Goal: Transaction & Acquisition: Purchase product/service

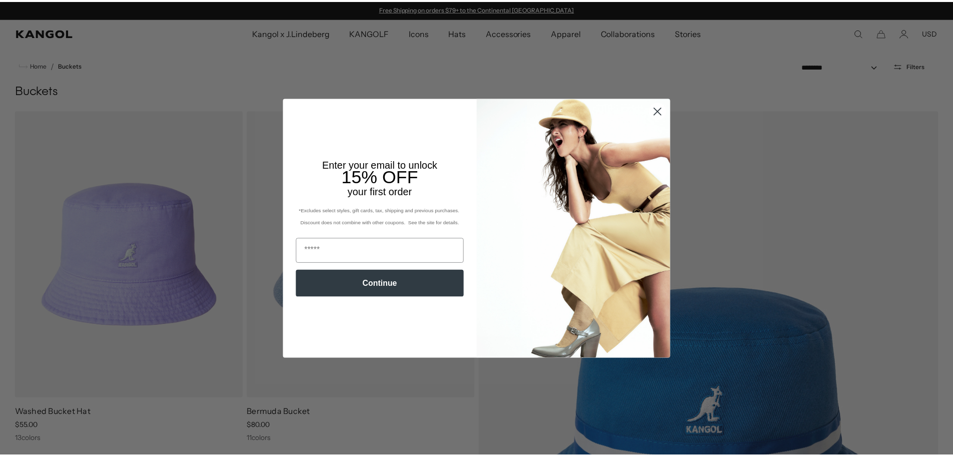
scroll to position [0, 206]
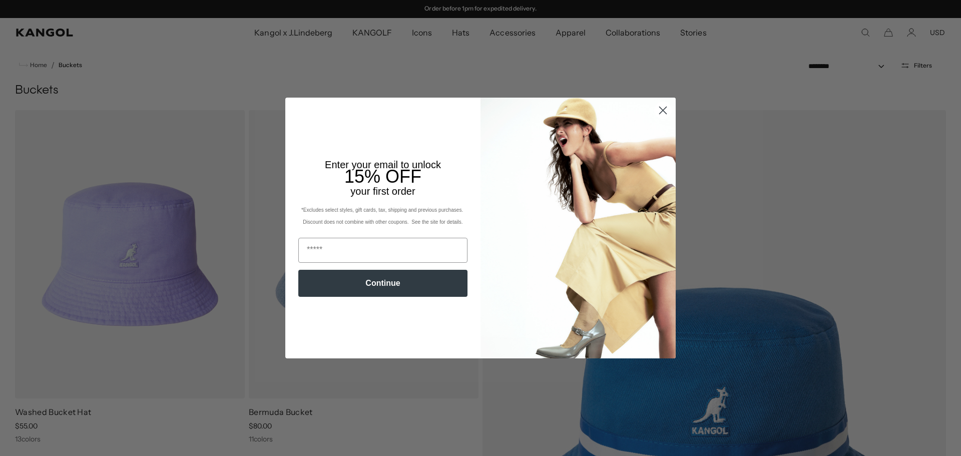
click at [659, 110] on icon "Close dialog" at bounding box center [662, 110] width 7 height 7
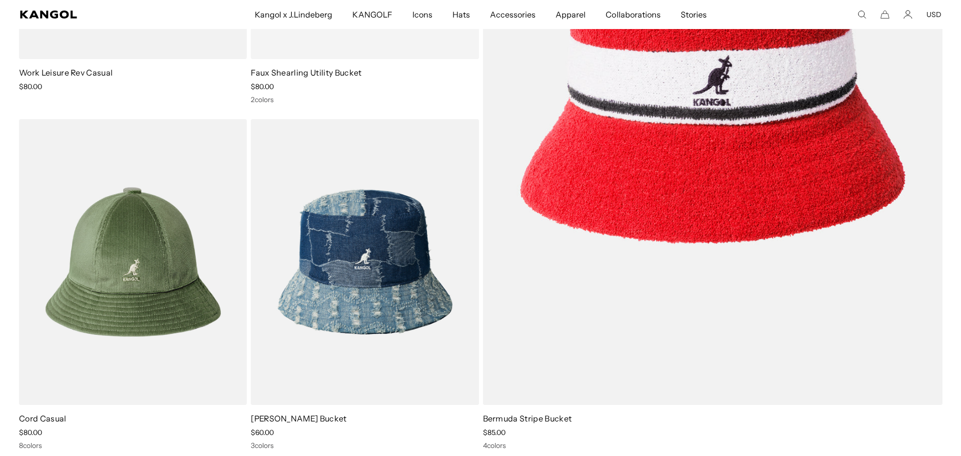
scroll to position [0, 0]
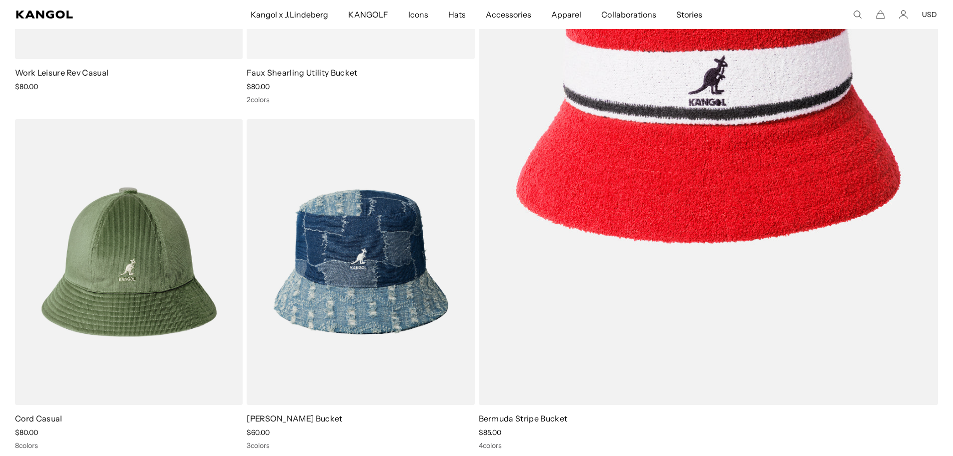
click at [857, 11] on use "Search here" at bounding box center [858, 15] width 8 height 8
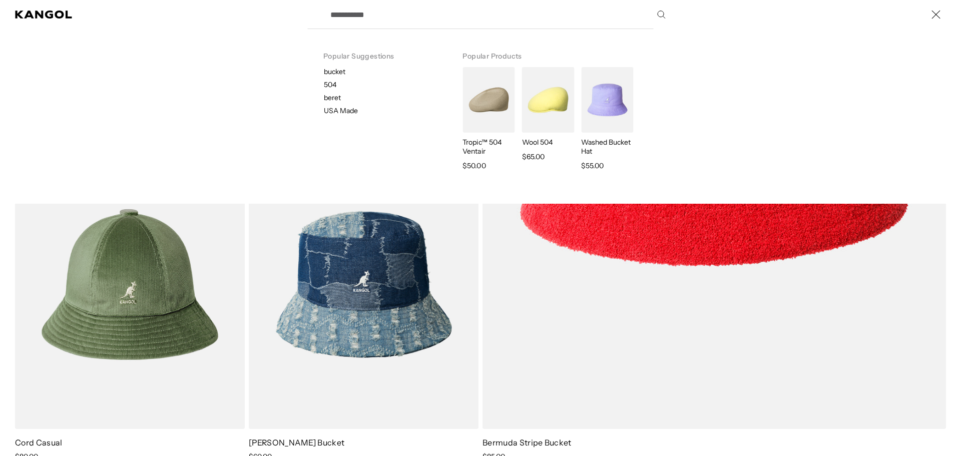
scroll to position [0, 206]
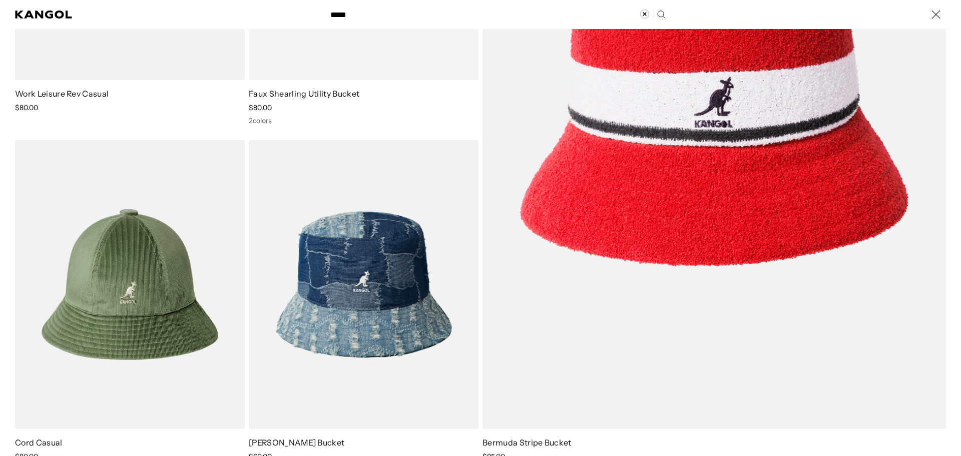
type input "*****"
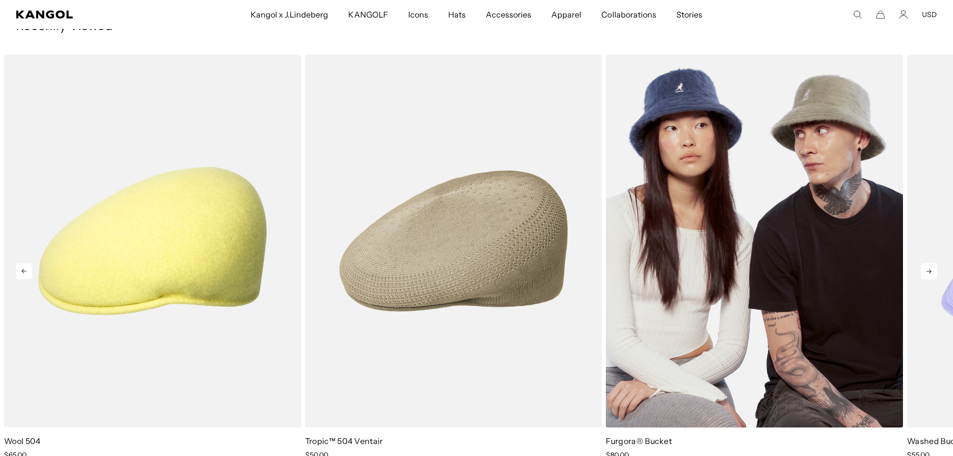
scroll to position [0, 206]
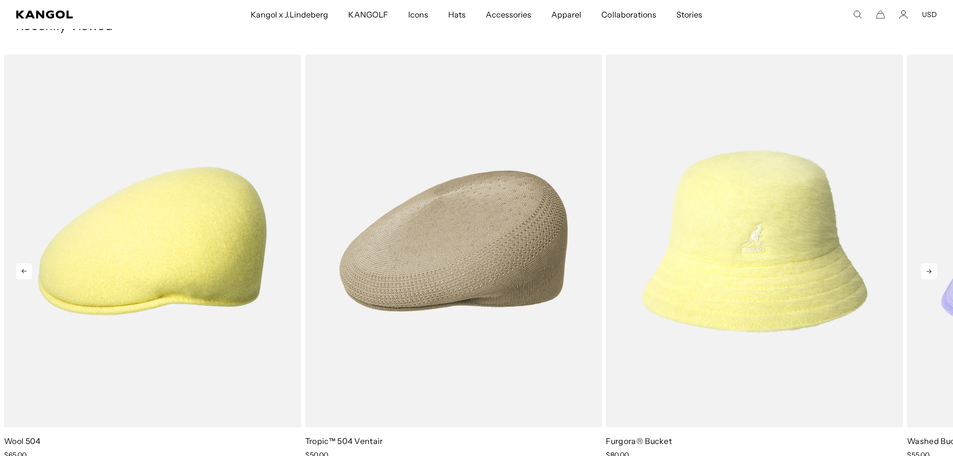
click at [929, 270] on icon at bounding box center [929, 271] width 16 height 16
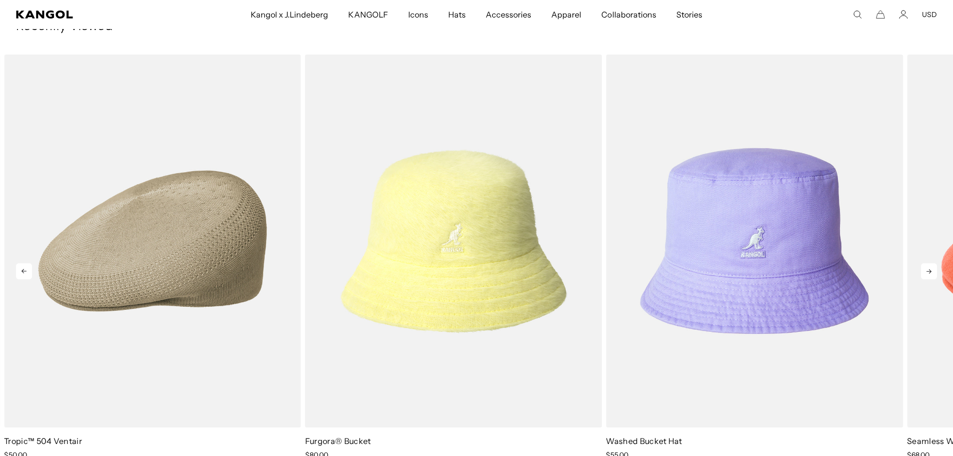
click at [929, 270] on icon at bounding box center [929, 271] width 16 height 16
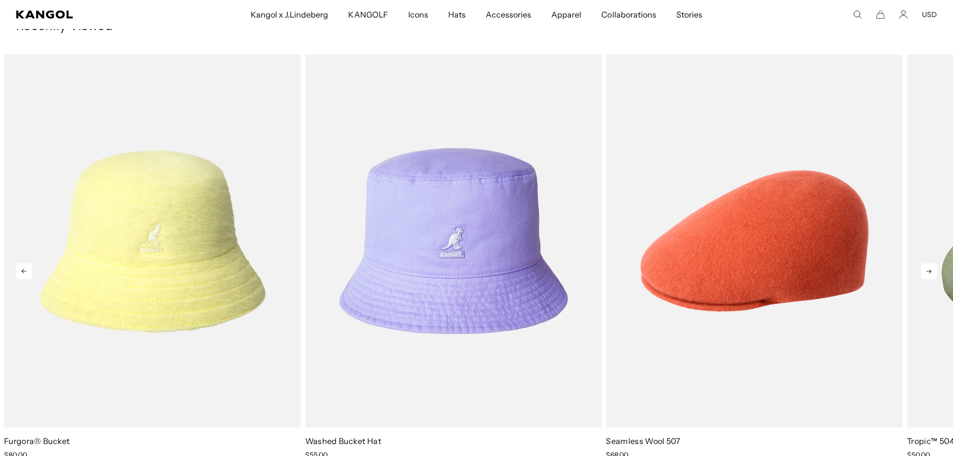
click at [929, 270] on icon at bounding box center [929, 271] width 16 height 16
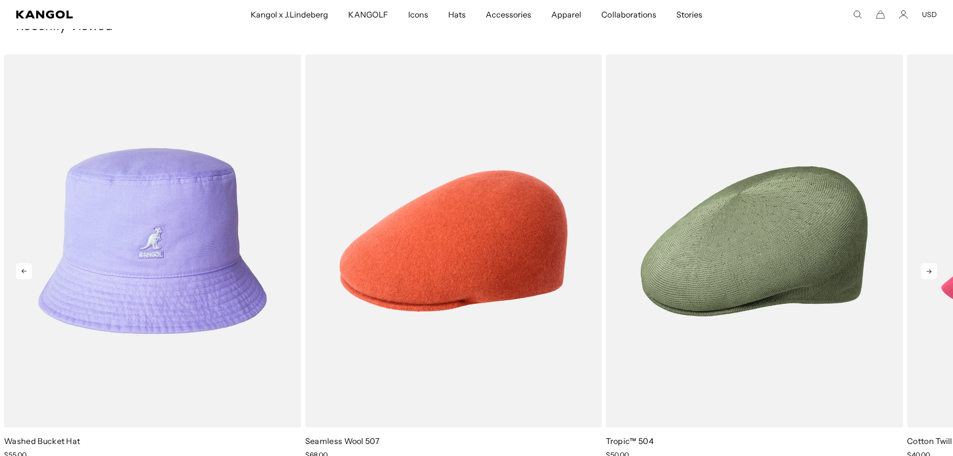
scroll to position [0, 0]
click at [929, 270] on icon at bounding box center [929, 271] width 16 height 16
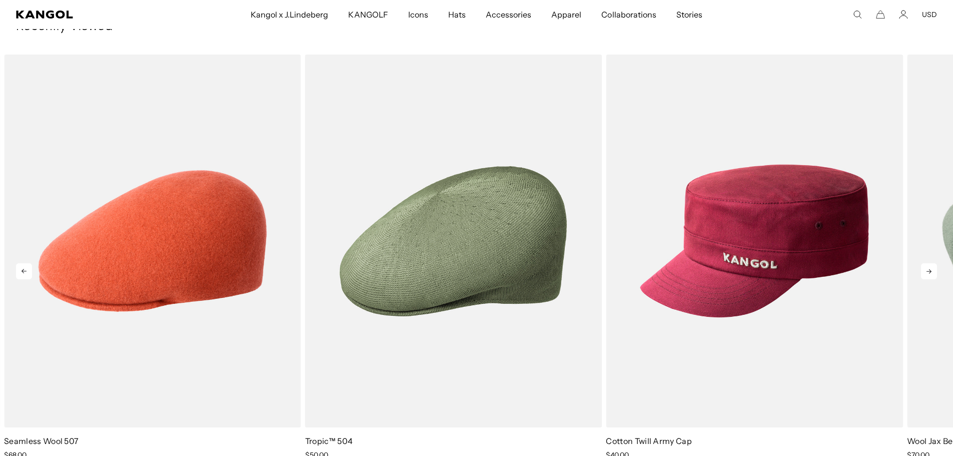
click at [929, 270] on icon at bounding box center [929, 271] width 16 height 16
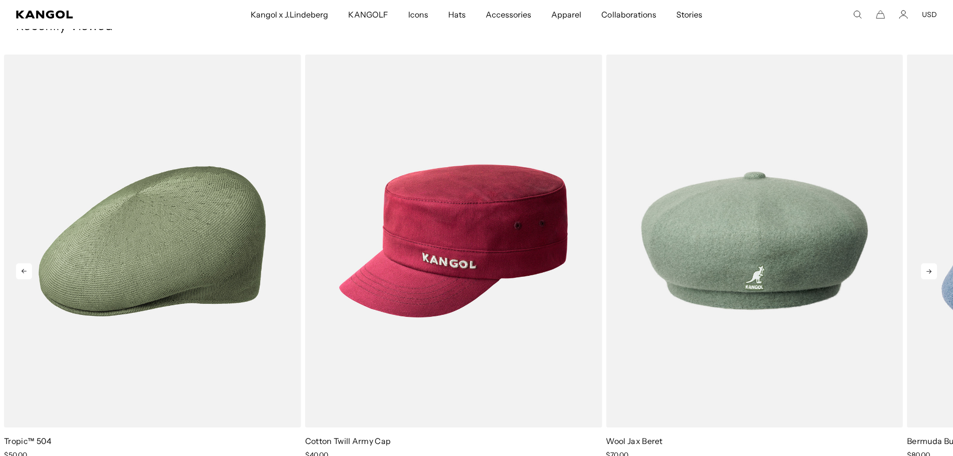
click at [929, 270] on icon at bounding box center [929, 271] width 16 height 16
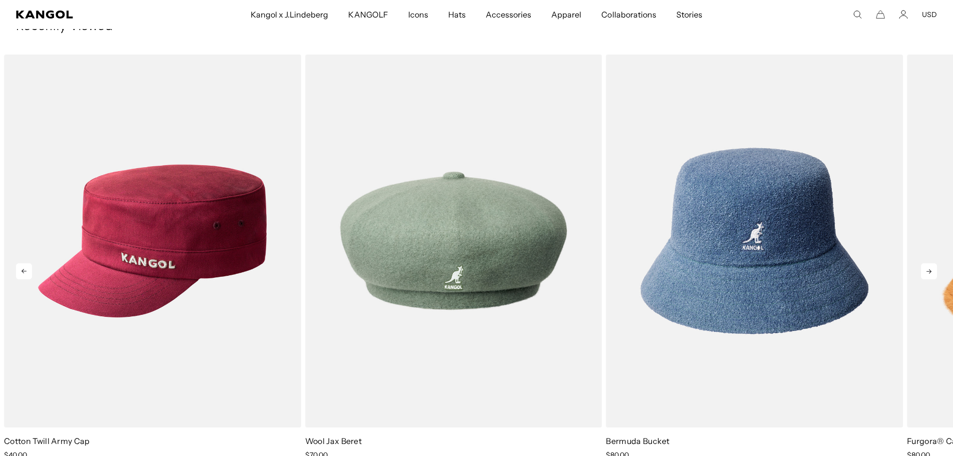
click at [929, 270] on icon at bounding box center [929, 271] width 16 height 16
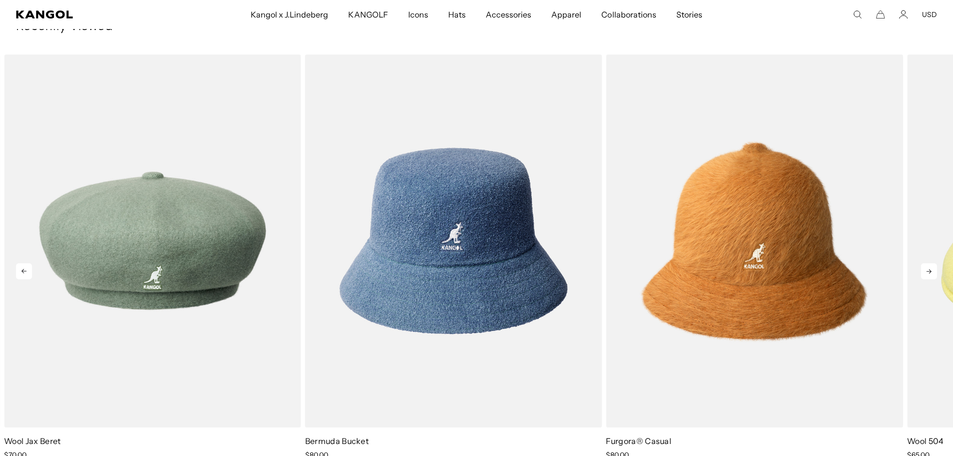
scroll to position [0, 206]
click at [929, 270] on icon at bounding box center [929, 271] width 16 height 16
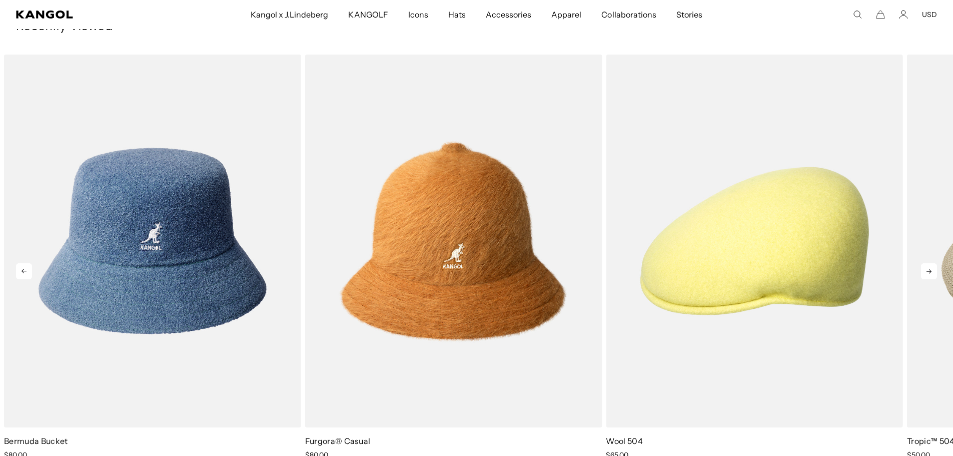
click at [929, 270] on icon at bounding box center [929, 271] width 16 height 16
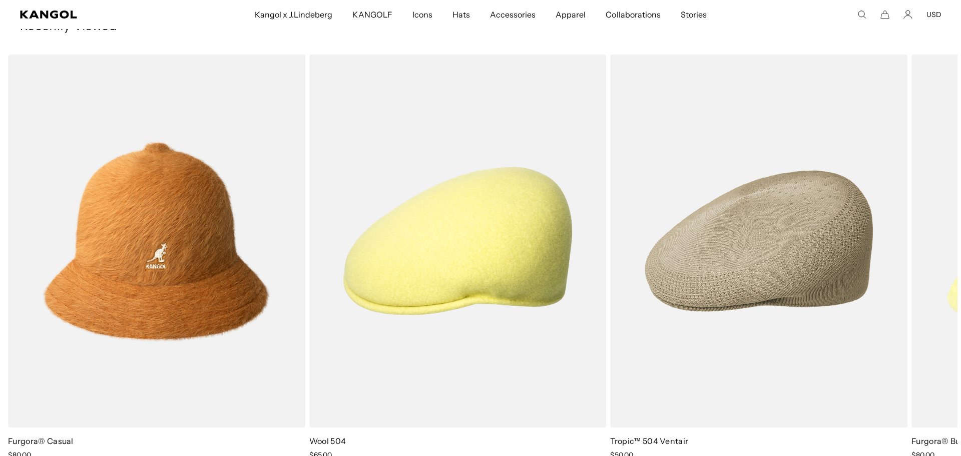
scroll to position [0, 0]
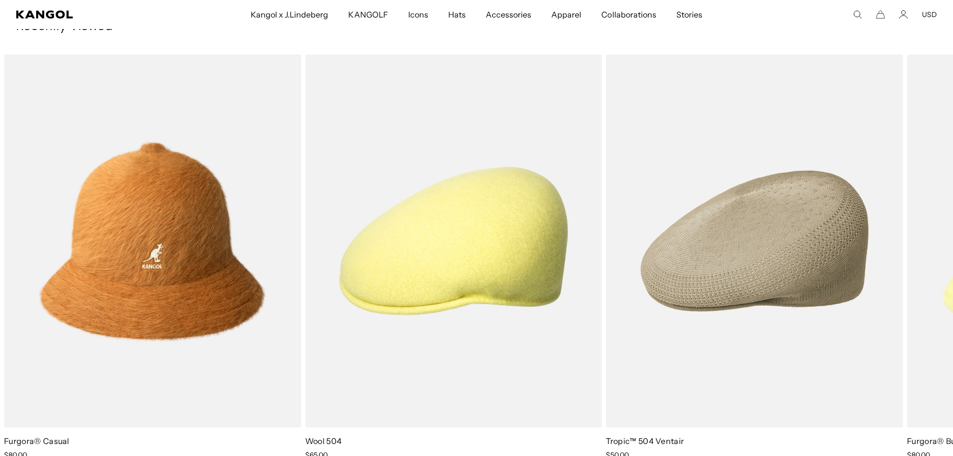
click at [855, 16] on use "Search here" at bounding box center [858, 15] width 8 height 8
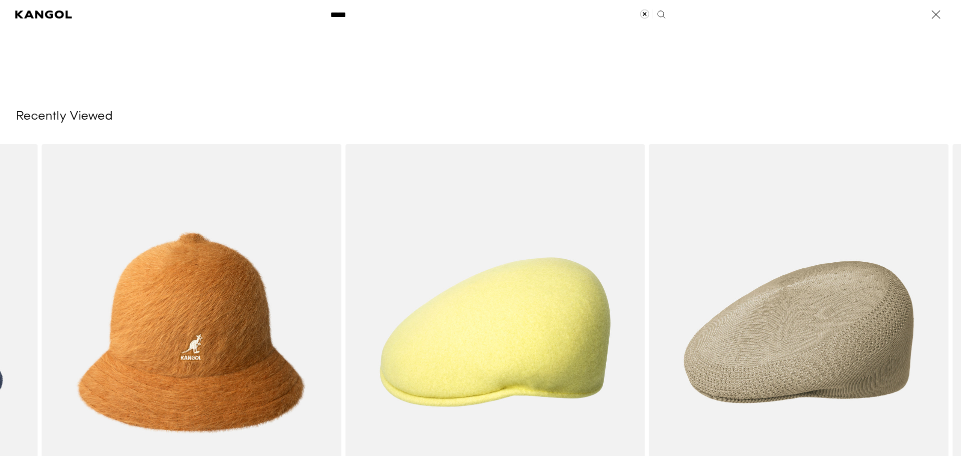
click at [345, 10] on label "Search here" at bounding box center [358, 10] width 45 height 0
click at [345, 14] on input "*****" at bounding box center [497, 14] width 346 height 25
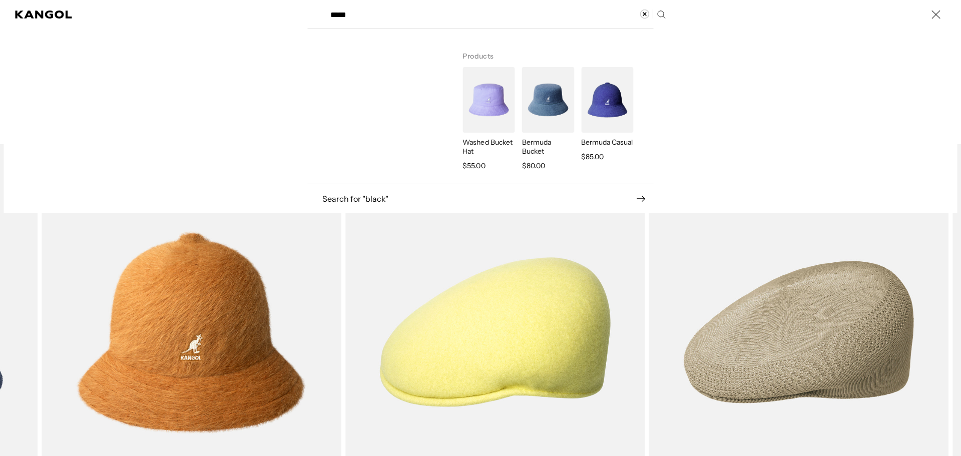
scroll to position [0, 206]
click at [543, 94] on img "Search here" at bounding box center [548, 100] width 52 height 66
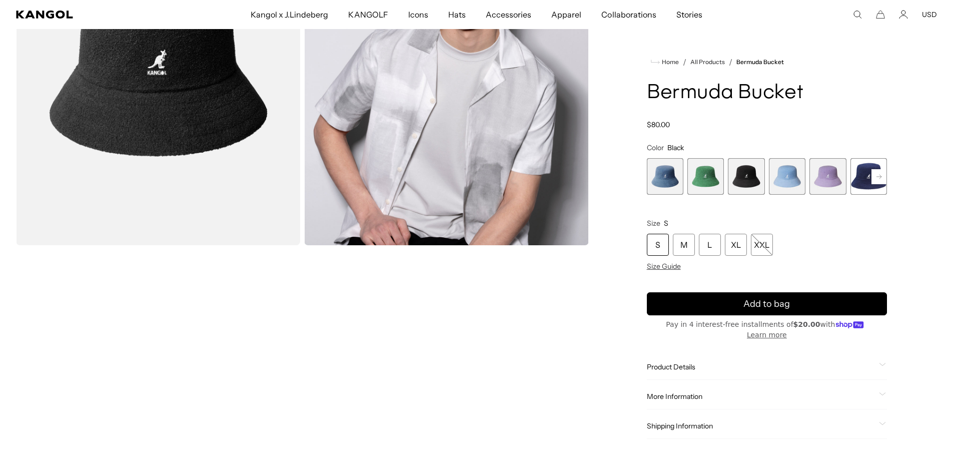
scroll to position [200, 0]
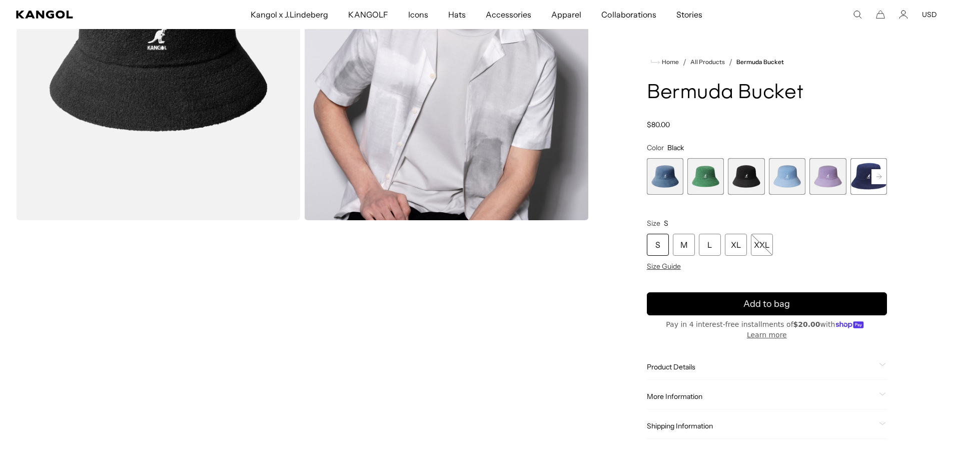
click at [664, 362] on span "Product Details" at bounding box center [761, 366] width 228 height 9
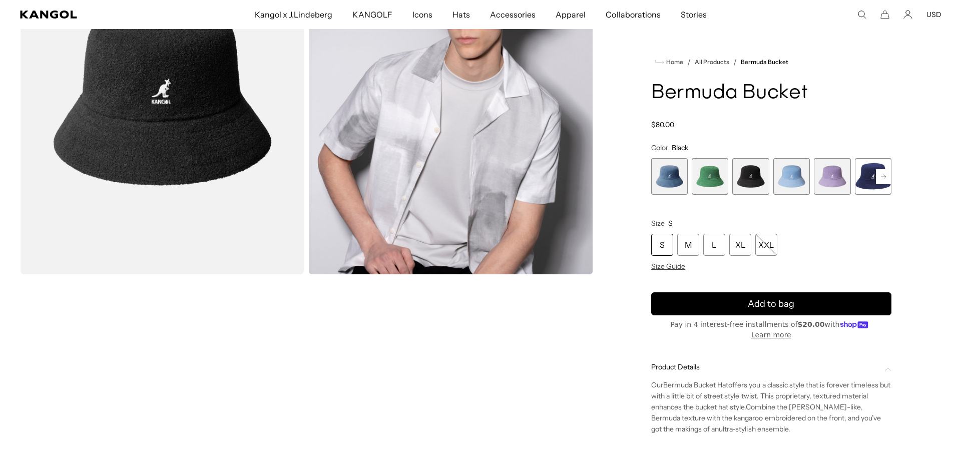
scroll to position [150, 0]
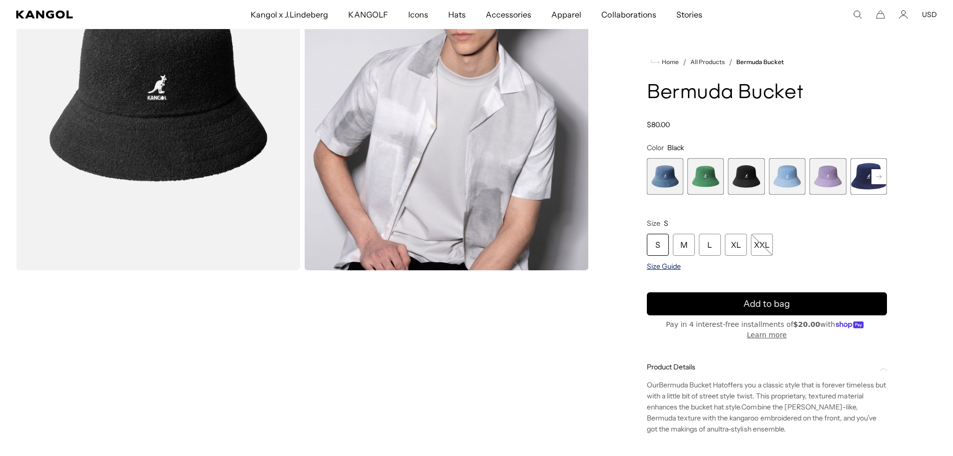
click at [665, 266] on span "Size Guide" at bounding box center [664, 266] width 34 height 9
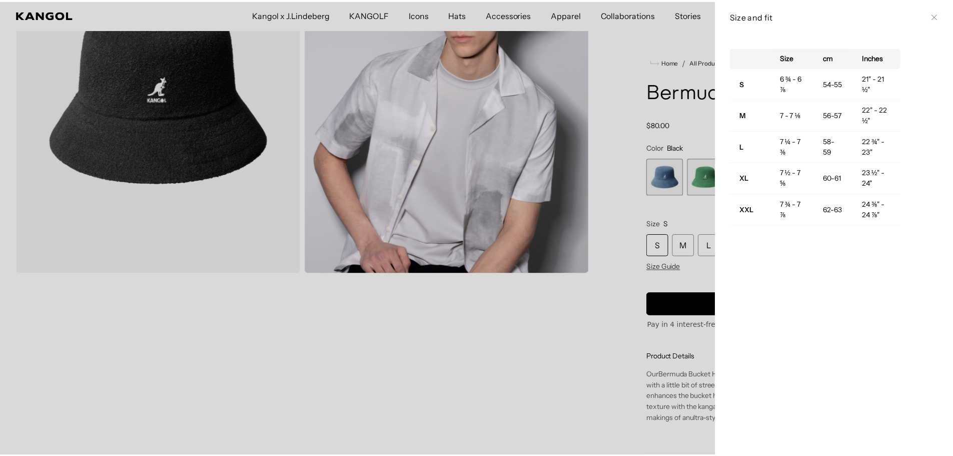
scroll to position [0, 0]
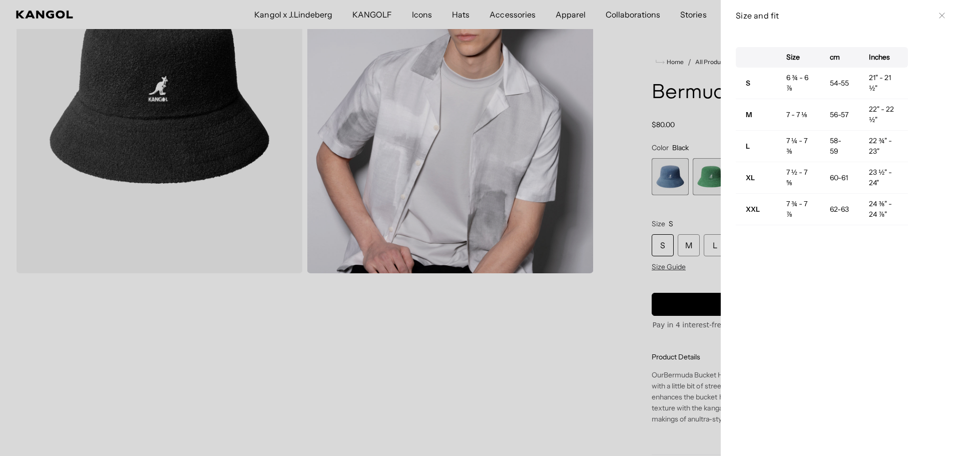
click at [569, 356] on div at bounding box center [480, 228] width 961 height 456
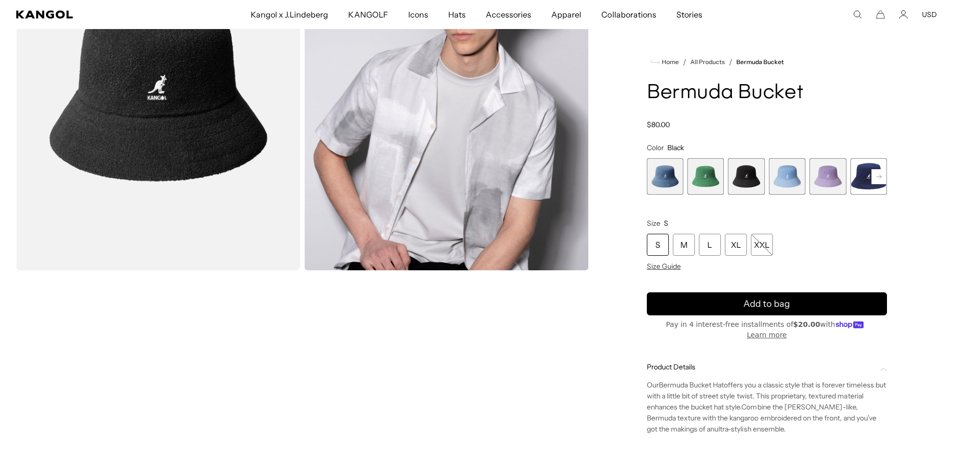
click at [878, 174] on rect at bounding box center [878, 176] width 15 height 15
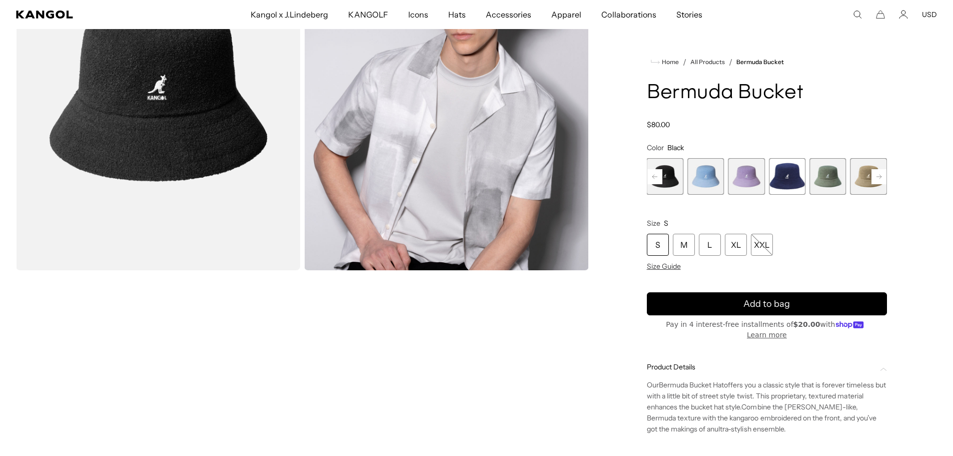
click at [878, 174] on rect at bounding box center [878, 176] width 15 height 15
click at [878, 174] on div "Previous Next DENIM BLUE Variant sold out or unavailable Turf Green Variant sol…" at bounding box center [767, 176] width 240 height 37
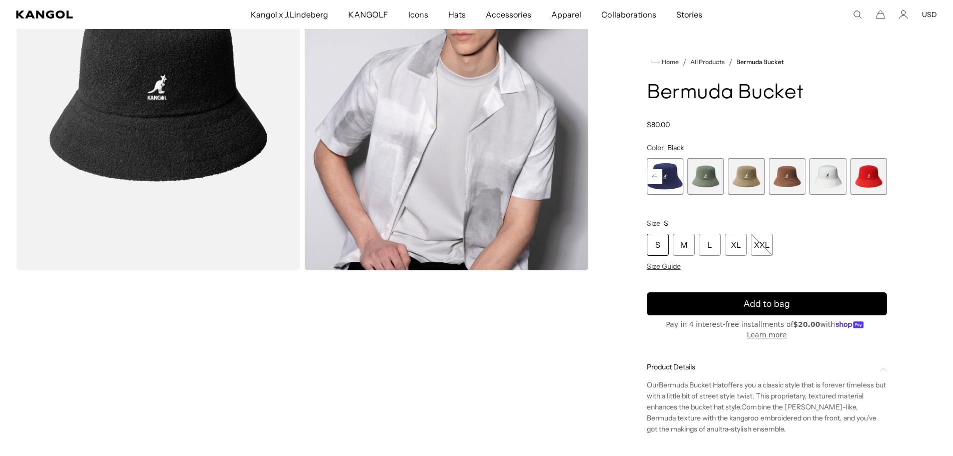
click at [823, 175] on span "10 of 11" at bounding box center [827, 176] width 37 height 37
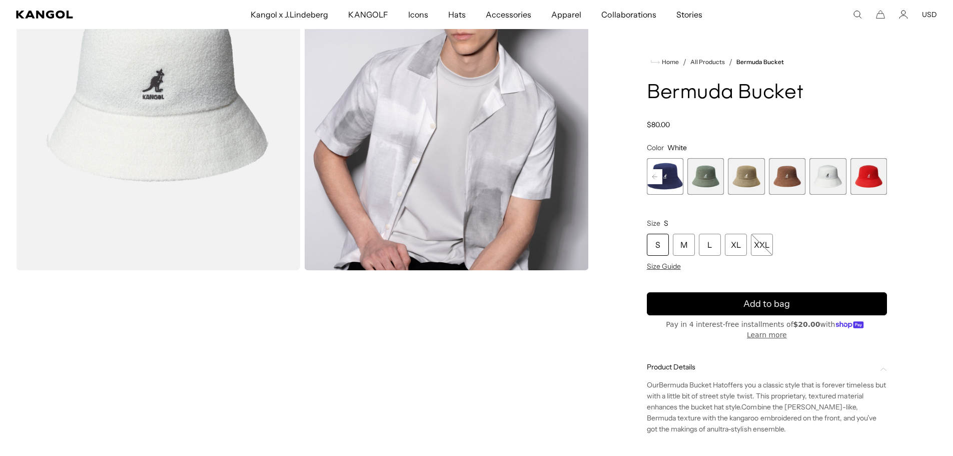
scroll to position [0, 206]
click at [656, 177] on icon at bounding box center [654, 176] width 5 height 4
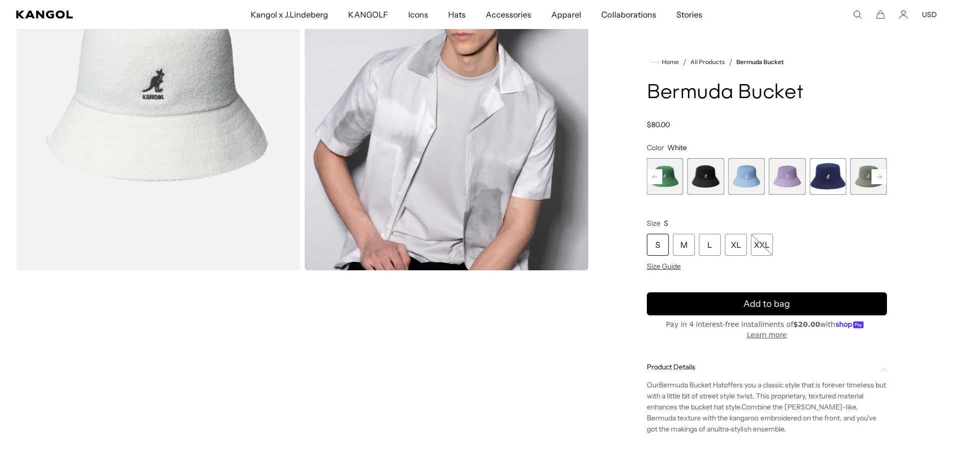
scroll to position [0, 0]
click at [656, 177] on icon at bounding box center [654, 176] width 5 height 4
click at [656, 177] on span "1 of 11" at bounding box center [665, 176] width 37 height 37
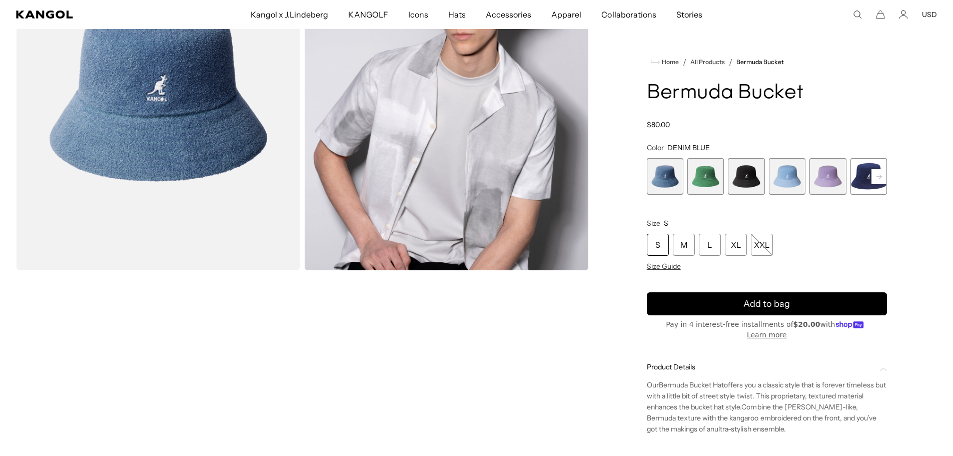
click at [705, 169] on span "2 of 11" at bounding box center [705, 176] width 37 height 37
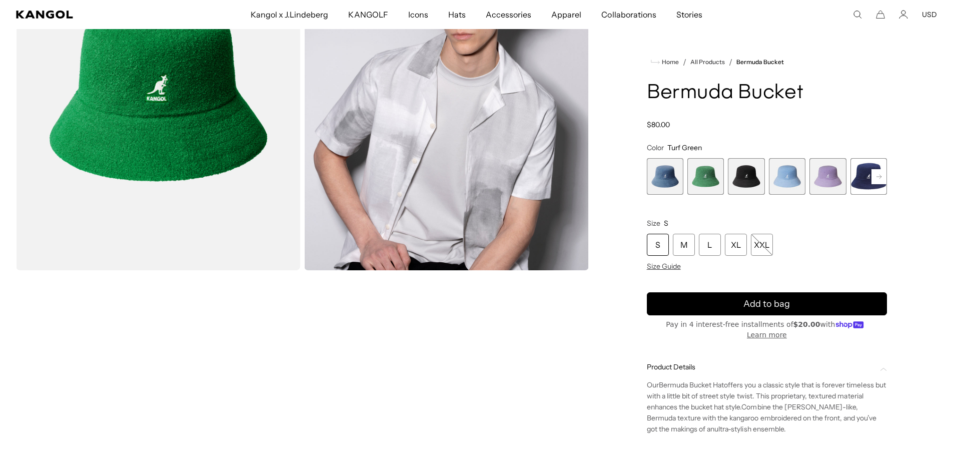
click at [754, 170] on span "3 of 11" at bounding box center [746, 176] width 37 height 37
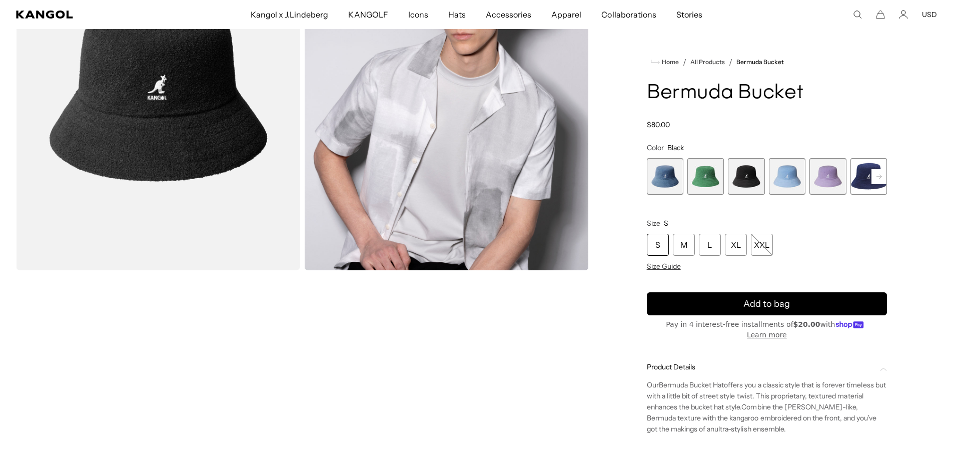
click at [781, 171] on span "4 of 11" at bounding box center [787, 176] width 37 height 37
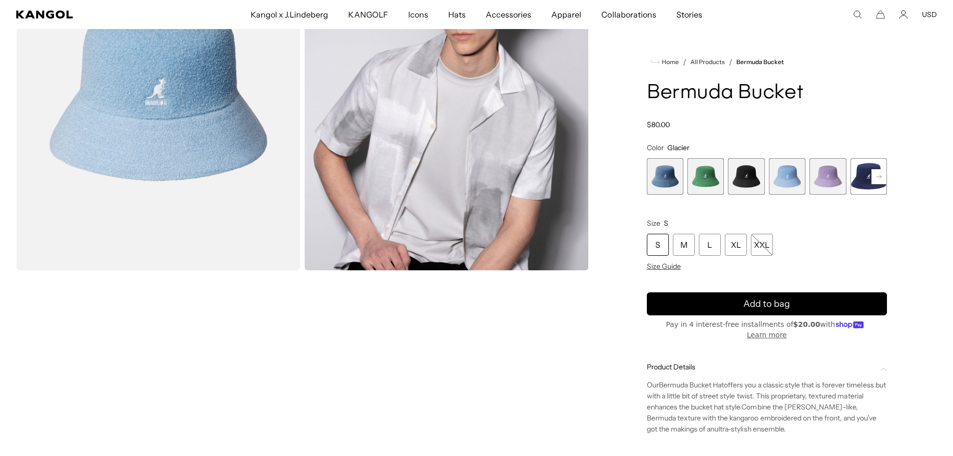
click at [741, 174] on span "3 of 11" at bounding box center [746, 176] width 37 height 37
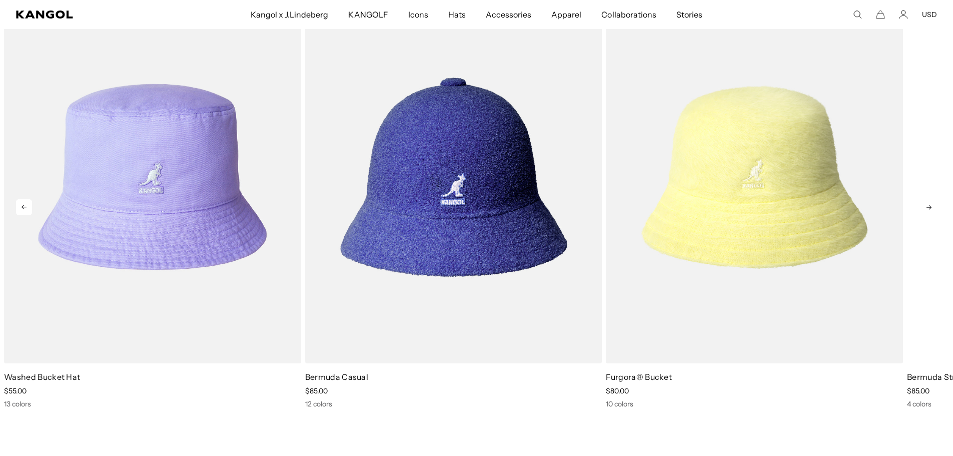
scroll to position [0, 206]
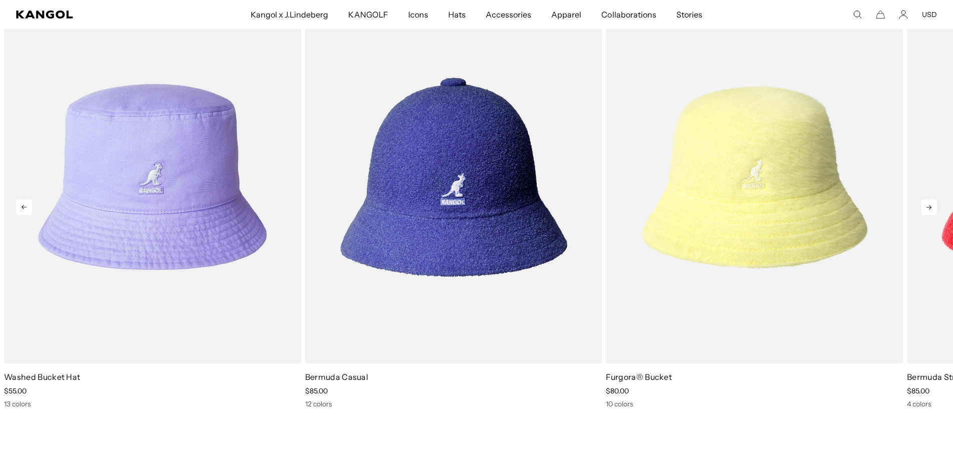
click at [929, 204] on icon at bounding box center [929, 207] width 16 height 16
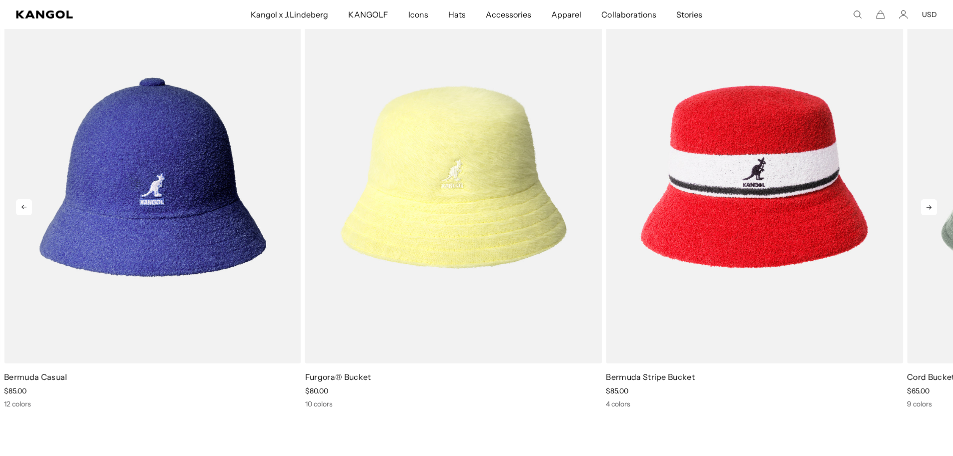
click at [929, 204] on icon at bounding box center [929, 207] width 16 height 16
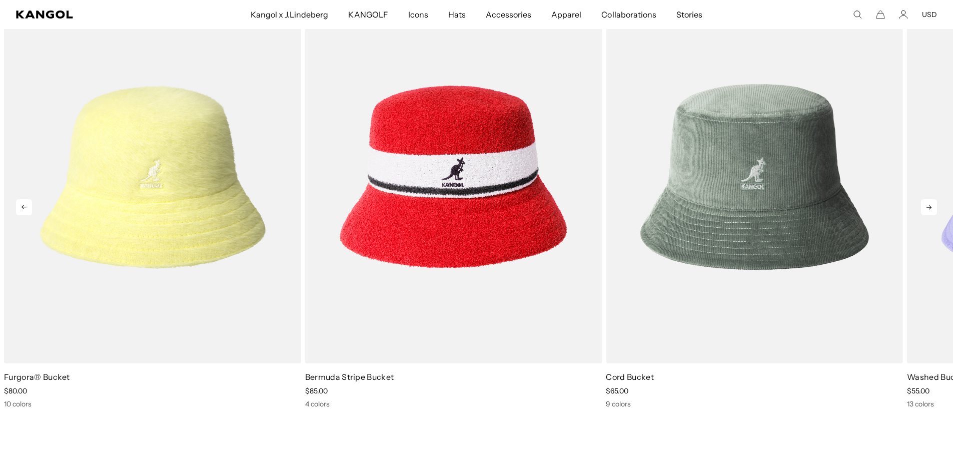
click at [929, 204] on icon at bounding box center [929, 207] width 16 height 16
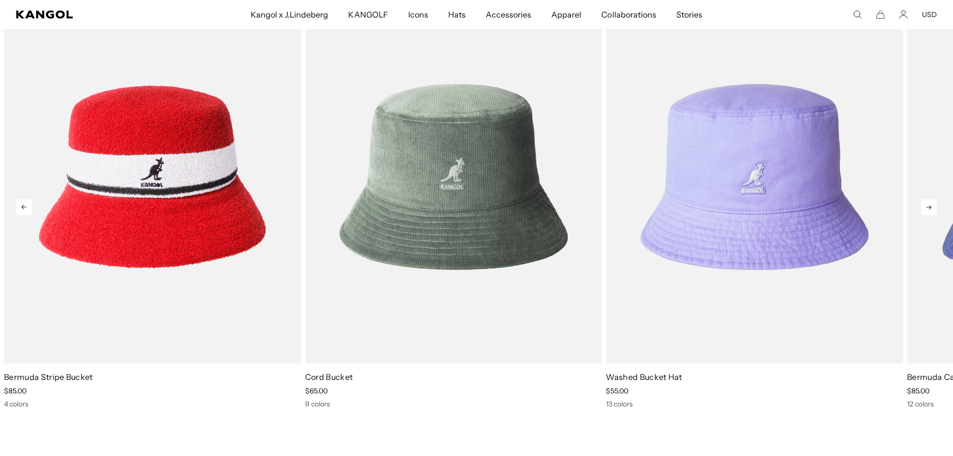
scroll to position [0, 0]
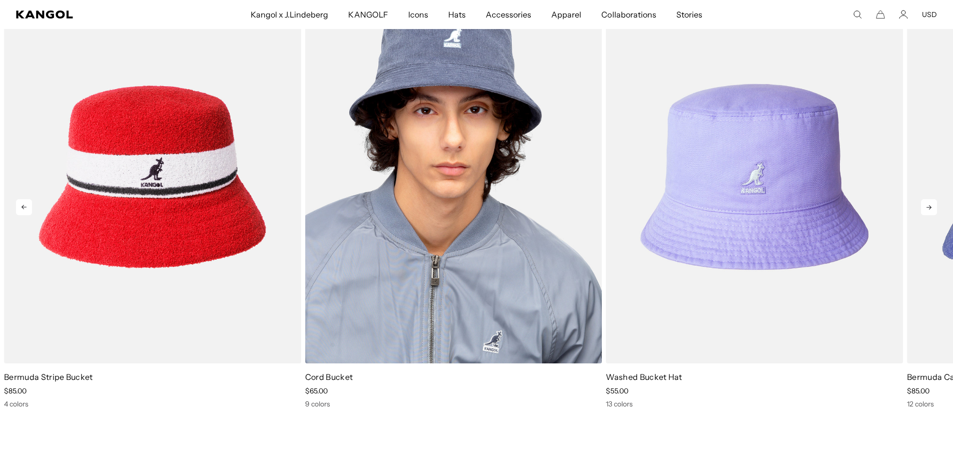
click at [463, 172] on img "5 of 5" at bounding box center [453, 176] width 297 height 373
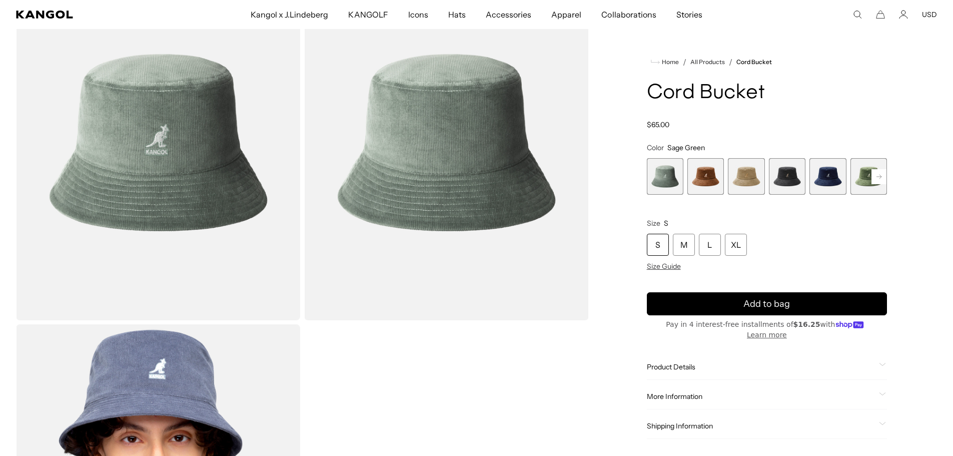
scroll to position [0, 206]
click at [790, 180] on span "4 of 9" at bounding box center [787, 176] width 37 height 37
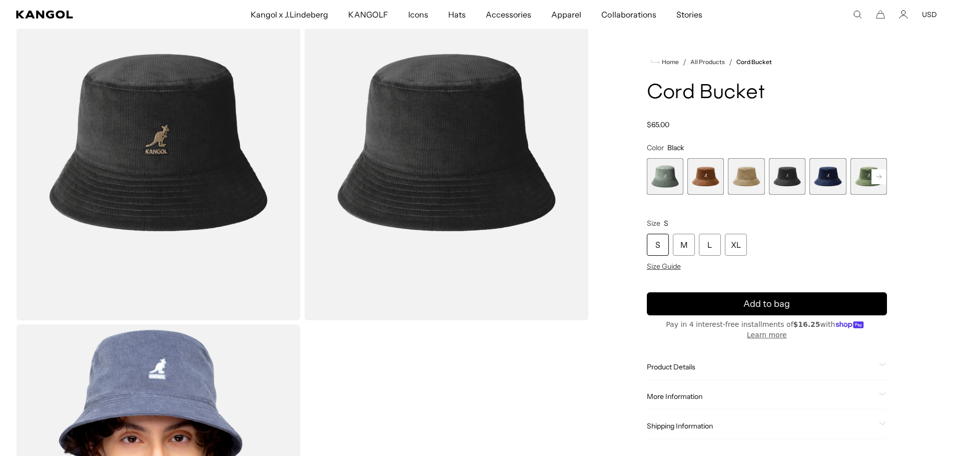
click at [873, 177] on rect at bounding box center [878, 176] width 15 height 15
click at [880, 175] on rect at bounding box center [878, 176] width 15 height 15
click at [880, 175] on span "9 of 9" at bounding box center [868, 176] width 37 height 37
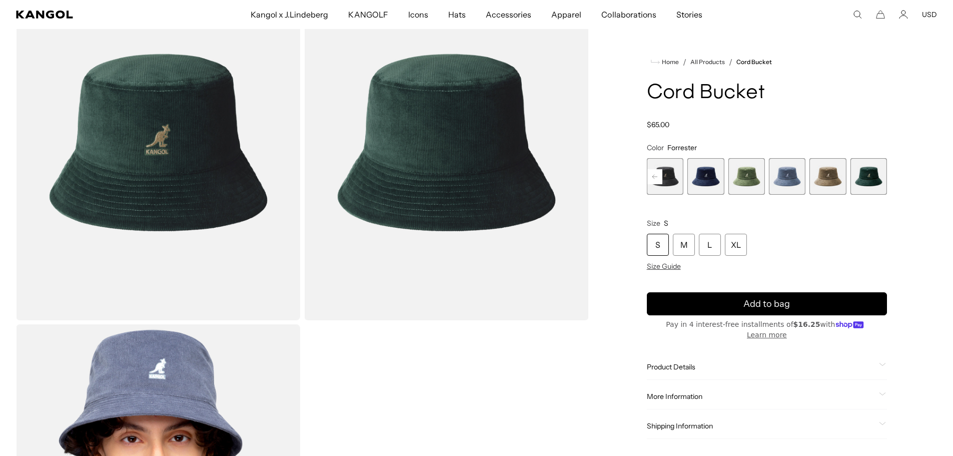
click at [654, 180] on rect at bounding box center [654, 176] width 15 height 15
click at [655, 175] on rect at bounding box center [654, 176] width 15 height 15
click at [655, 175] on span "1 of 9" at bounding box center [665, 176] width 37 height 37
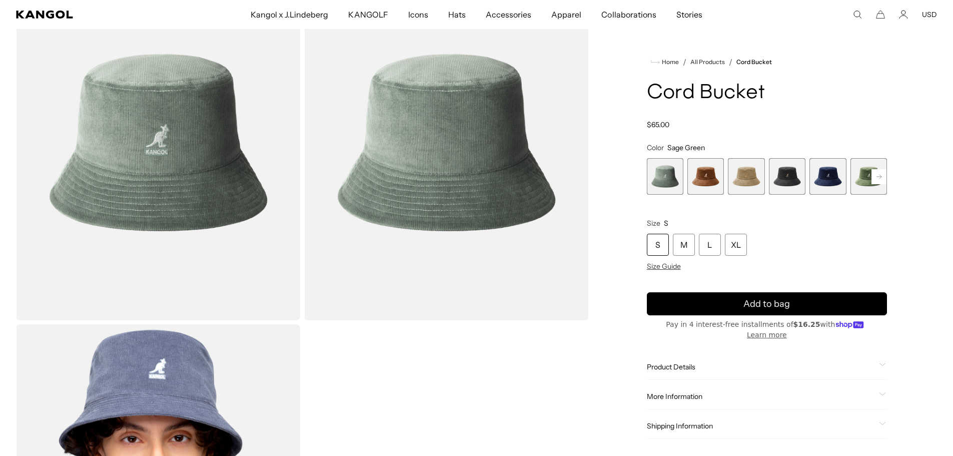
scroll to position [0, 206]
drag, startPoint x: 649, startPoint y: 93, endPoint x: 769, endPoint y: 92, distance: 120.6
click at [781, 91] on h1 "Cord Bucket" at bounding box center [767, 93] width 240 height 22
click at [725, 92] on h1 "Cord Bucket" at bounding box center [767, 93] width 240 height 22
drag, startPoint x: 648, startPoint y: 92, endPoint x: 779, endPoint y: 91, distance: 131.1
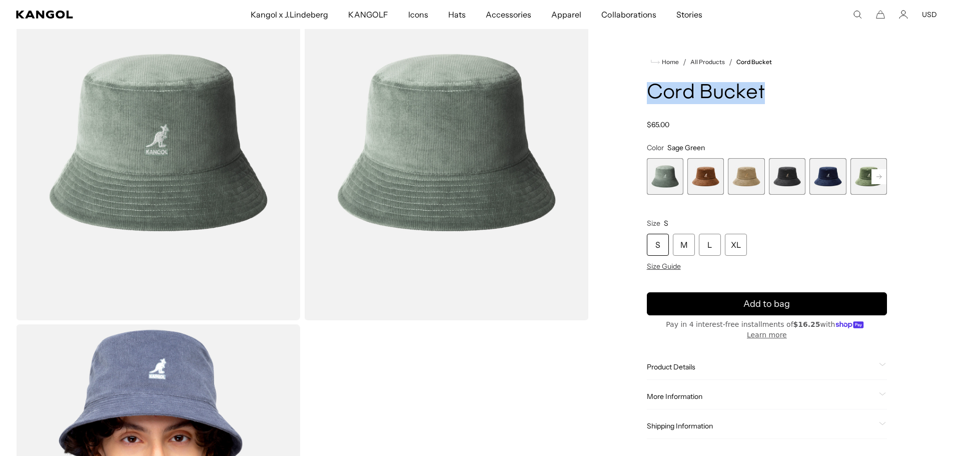
click at [782, 91] on h1 "Cord Bucket" at bounding box center [767, 93] width 240 height 22
click at [721, 94] on h1 "Cord Bucket" at bounding box center [767, 93] width 240 height 22
click at [782, 171] on span "4 of 9" at bounding box center [787, 176] width 37 height 37
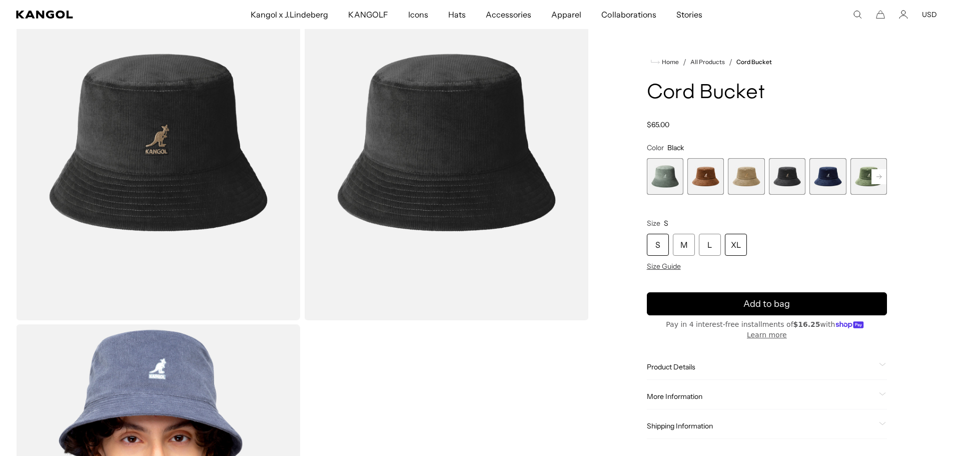
click at [738, 248] on div "XL" at bounding box center [736, 245] width 22 height 22
click at [876, 174] on rect at bounding box center [878, 176] width 15 height 15
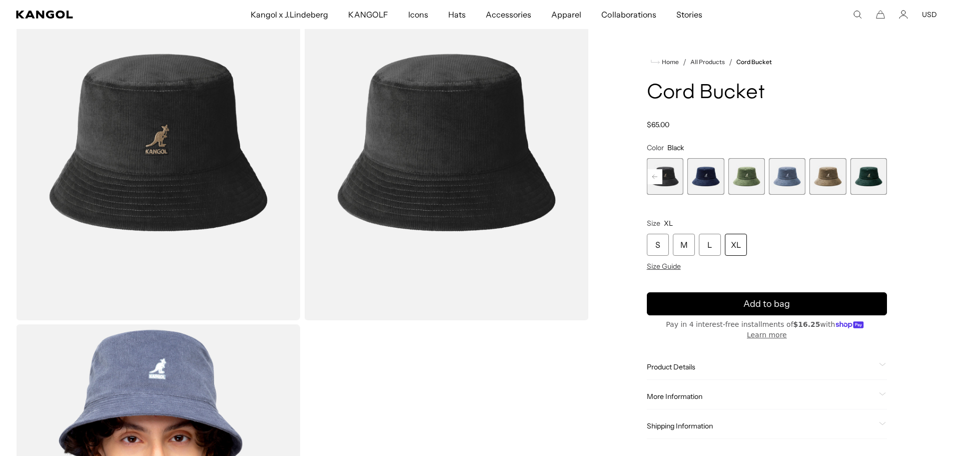
click at [876, 174] on span "9 of 9" at bounding box center [868, 176] width 37 height 37
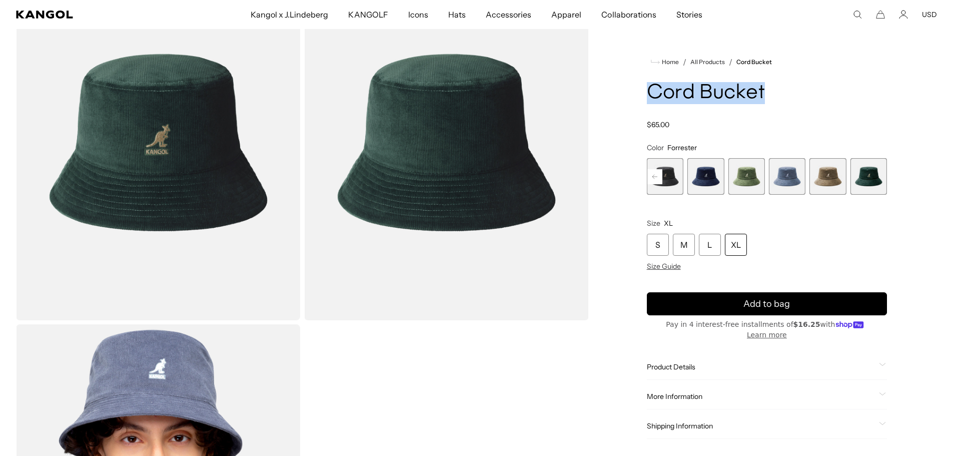
drag, startPoint x: 649, startPoint y: 92, endPoint x: 802, endPoint y: 88, distance: 153.1
click at [802, 88] on h1 "Cord Bucket" at bounding box center [767, 93] width 240 height 22
click at [752, 97] on h1 "Cord Bucket" at bounding box center [767, 93] width 240 height 22
drag, startPoint x: 647, startPoint y: 89, endPoint x: 764, endPoint y: 89, distance: 117.1
click at [764, 89] on h1 "Cord Bucket" at bounding box center [767, 93] width 240 height 22
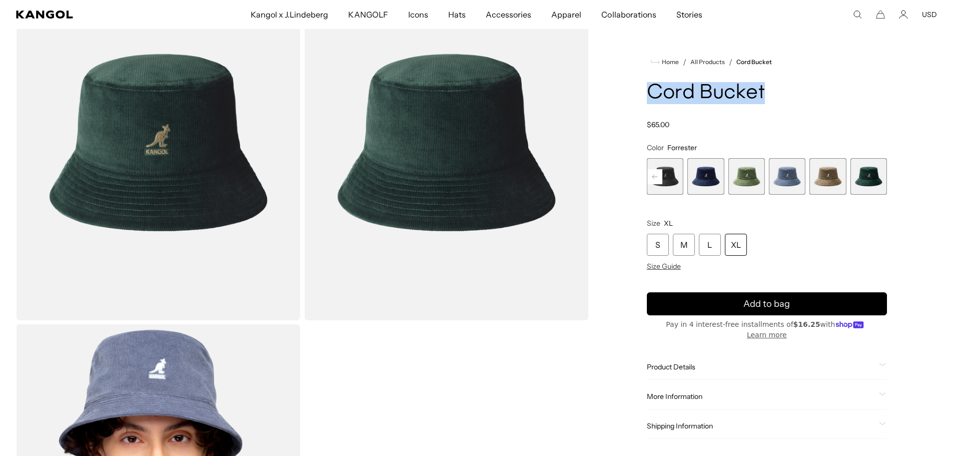
click at [748, 94] on h1 "Cord Bucket" at bounding box center [767, 93] width 240 height 22
drag, startPoint x: 652, startPoint y: 96, endPoint x: 693, endPoint y: 98, distance: 41.1
click at [692, 98] on h1 "Cord Bucket" at bounding box center [767, 93] width 240 height 22
click at [651, 174] on rect at bounding box center [654, 176] width 15 height 15
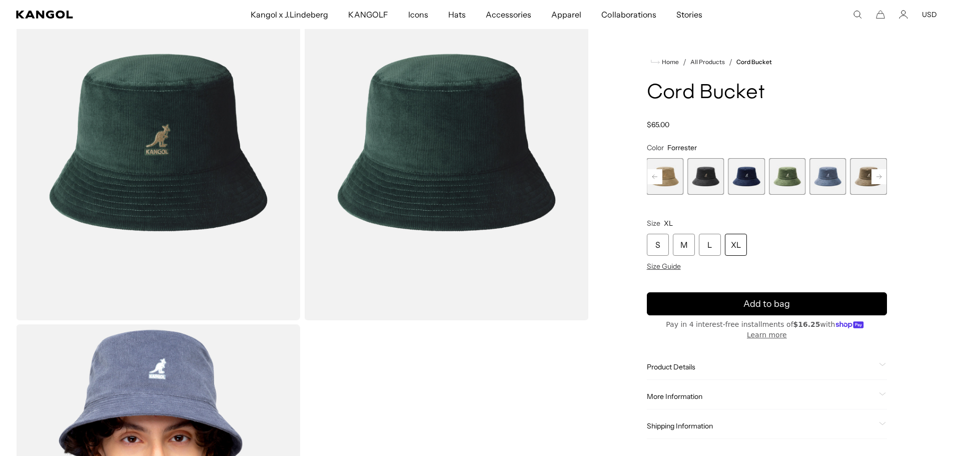
click at [651, 174] on rect at bounding box center [654, 176] width 15 height 15
click at [748, 176] on span "4 of 9" at bounding box center [746, 176] width 37 height 37
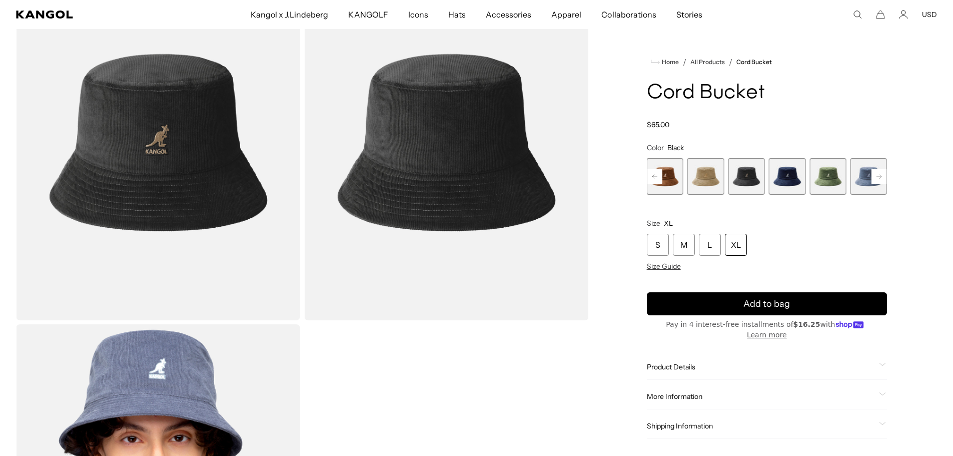
click at [166, 131] on img "Gallery Viewer" at bounding box center [158, 142] width 284 height 355
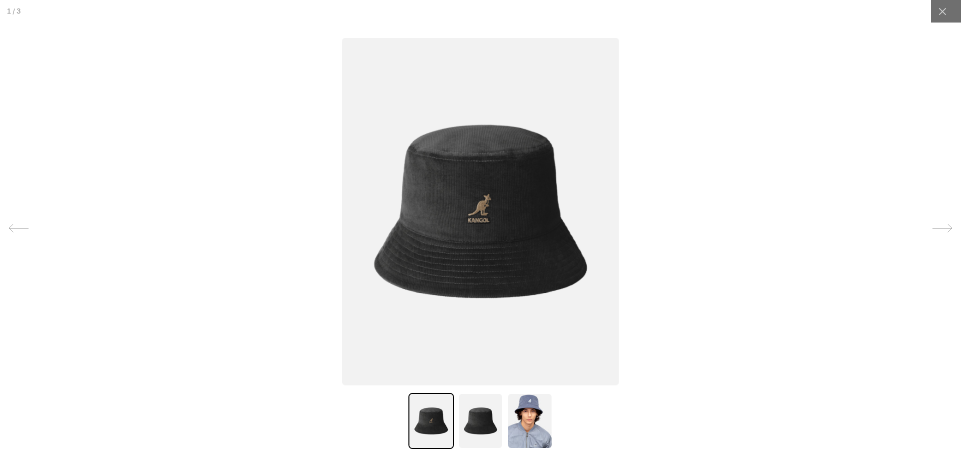
scroll to position [0, 206]
click at [465, 416] on img at bounding box center [480, 421] width 45 height 56
click at [937, 11] on icon at bounding box center [942, 12] width 10 height 10
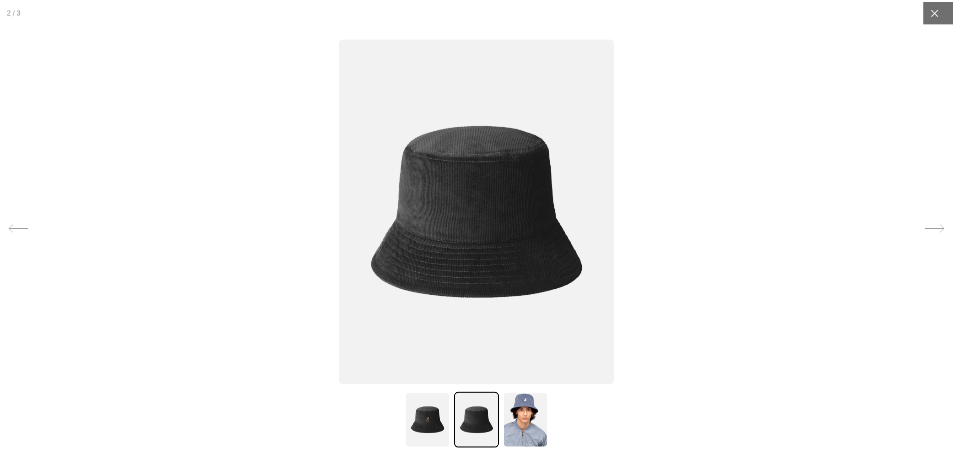
scroll to position [0, 0]
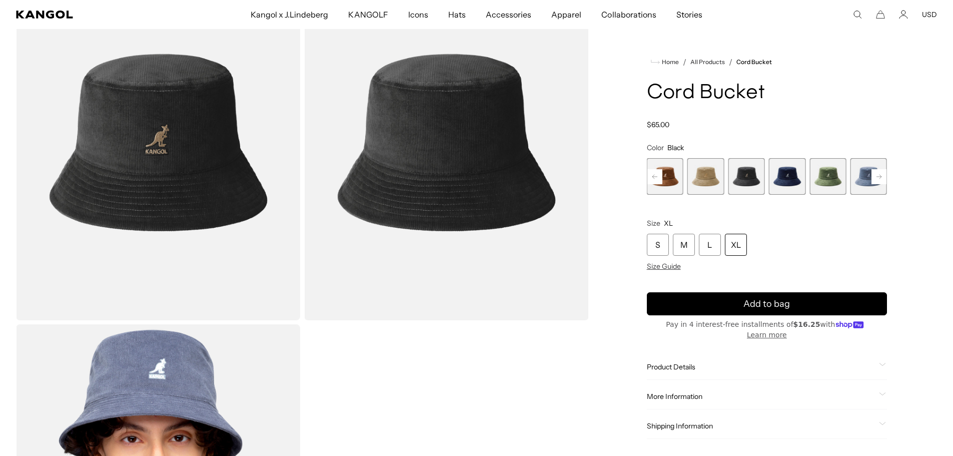
click at [877, 174] on rect at bounding box center [878, 176] width 15 height 15
click at [877, 174] on span "9 of 9" at bounding box center [868, 176] width 37 height 37
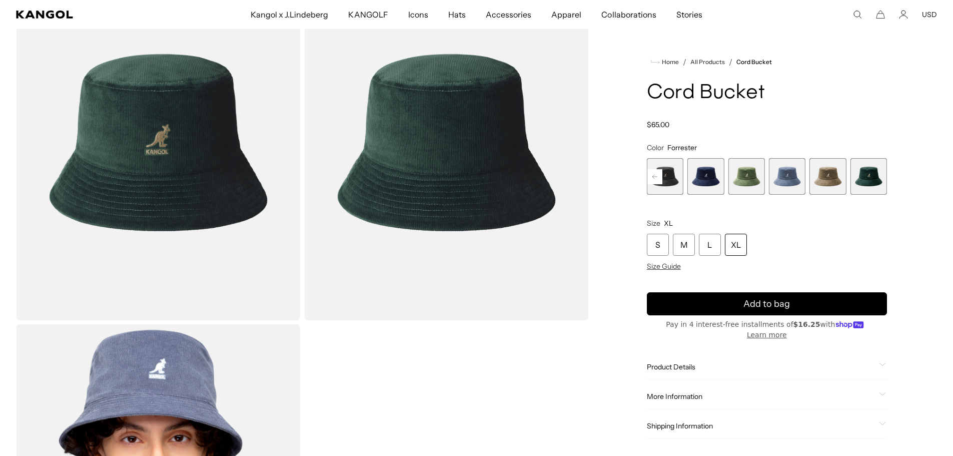
scroll to position [0, 206]
click at [825, 173] on span "8 of 9" at bounding box center [827, 176] width 37 height 37
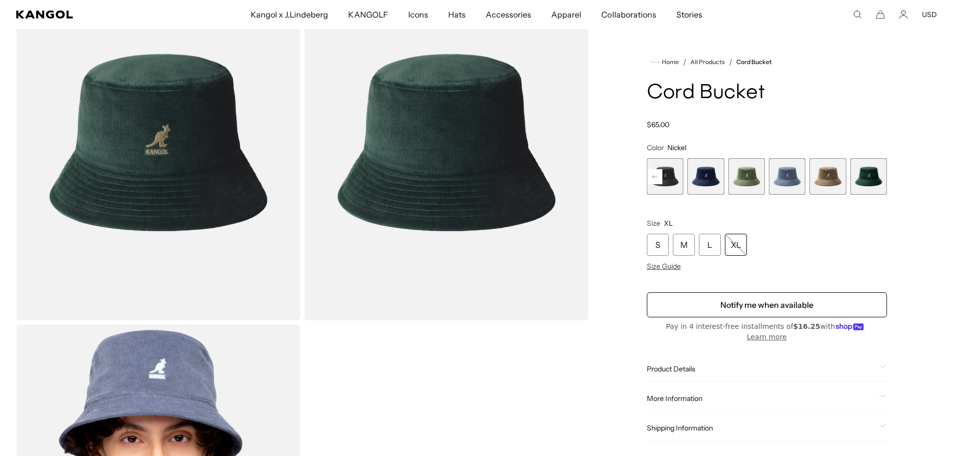
click at [825, 173] on span "8 of 9" at bounding box center [827, 176] width 37 height 37
click at [823, 179] on span "8 of 9" at bounding box center [827, 176] width 37 height 37
click at [788, 176] on span "7 of 9" at bounding box center [787, 176] width 37 height 37
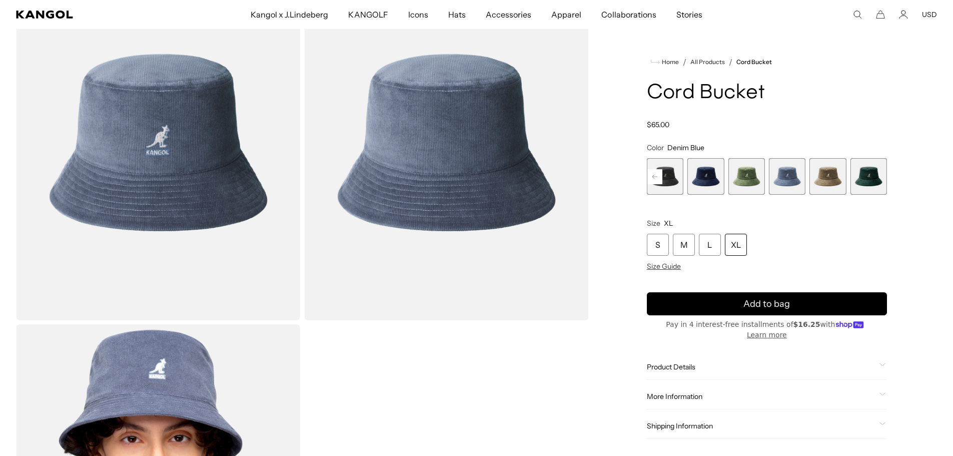
click at [733, 178] on span "6 of 9" at bounding box center [746, 176] width 37 height 37
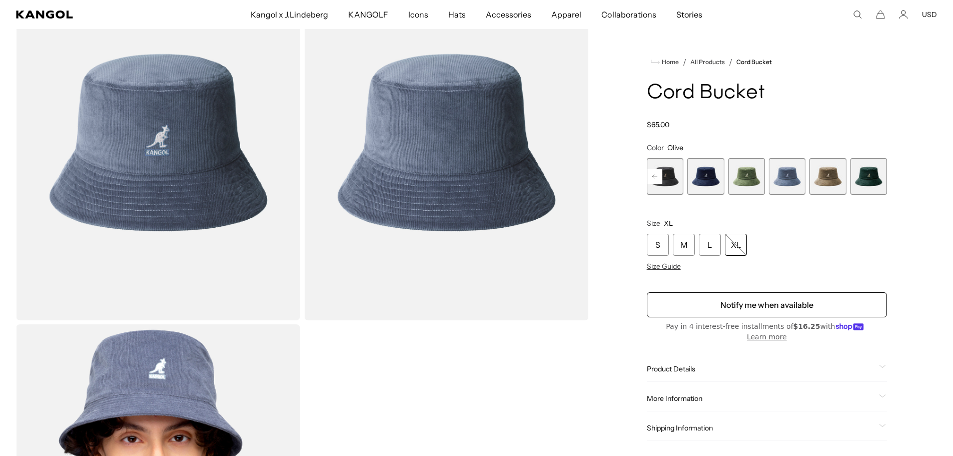
scroll to position [0, 206]
click at [711, 176] on span "5 of 9" at bounding box center [705, 176] width 37 height 37
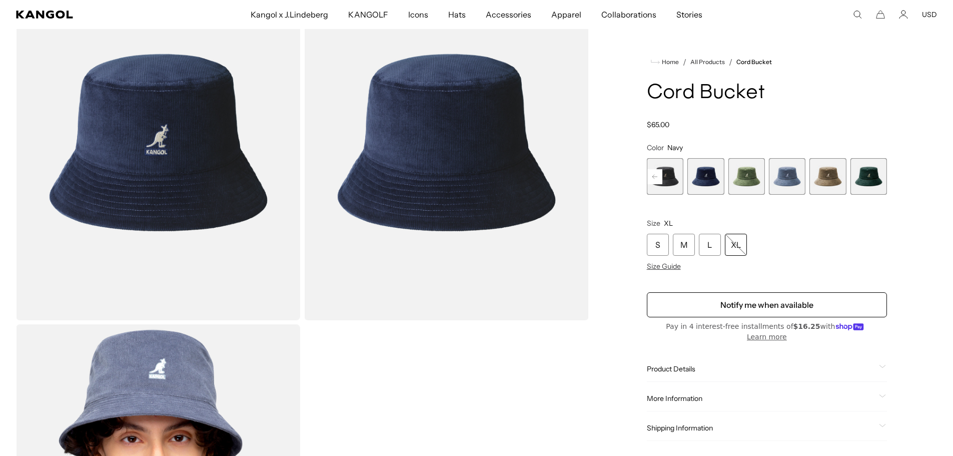
click at [658, 177] on rect at bounding box center [654, 176] width 15 height 15
click at [749, 176] on span "4 of 9" at bounding box center [746, 176] width 37 height 37
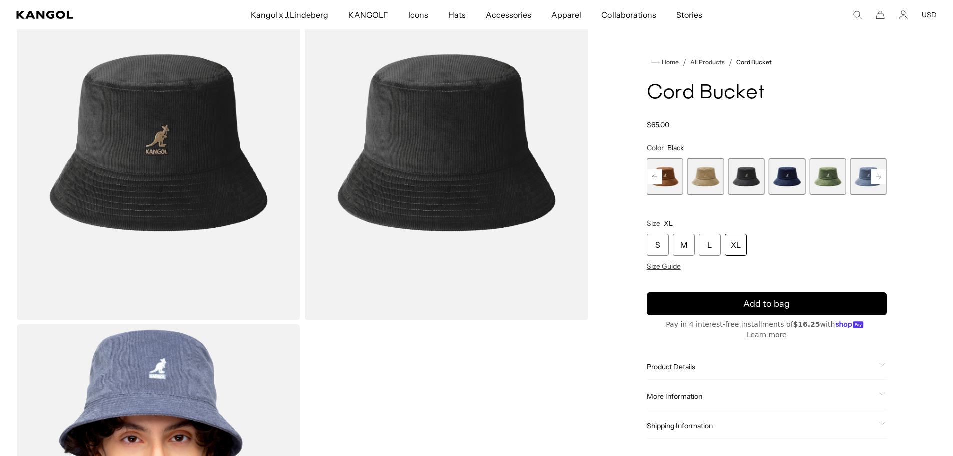
scroll to position [0, 206]
click at [665, 362] on span "Product Details" at bounding box center [761, 366] width 228 height 9
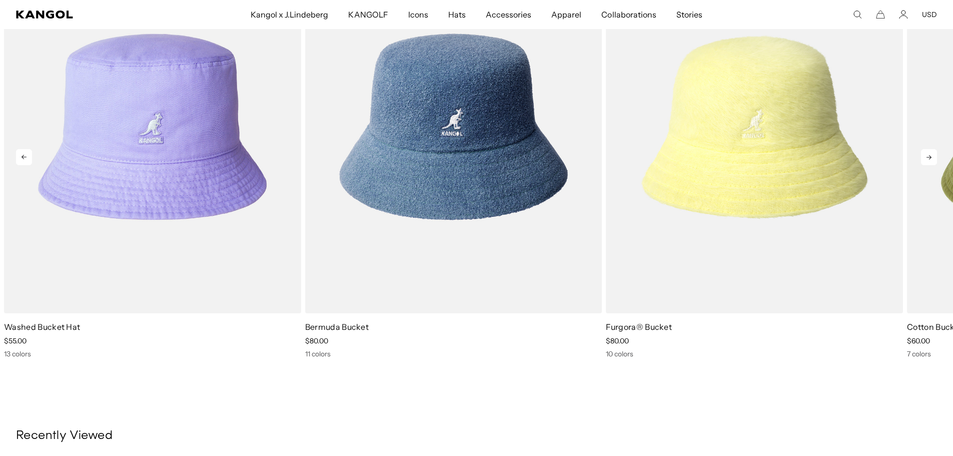
click at [933, 157] on icon at bounding box center [929, 157] width 16 height 16
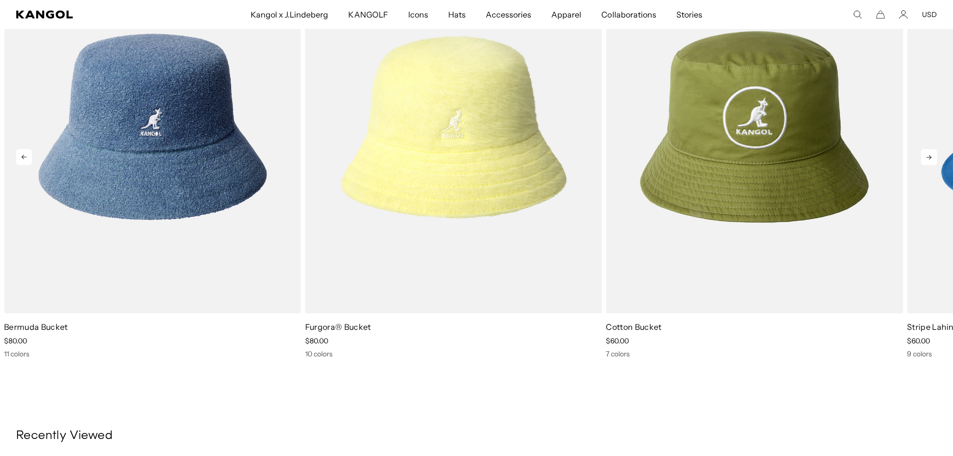
click at [933, 157] on icon at bounding box center [929, 157] width 16 height 16
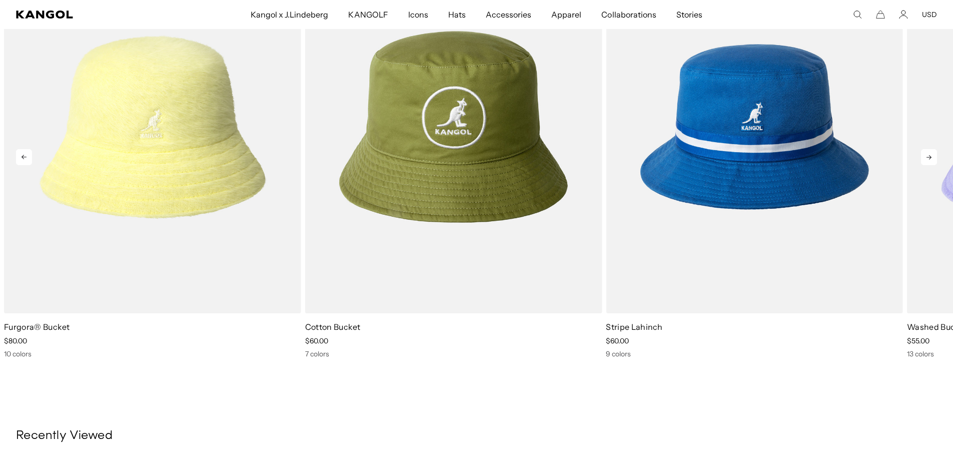
click at [933, 157] on icon at bounding box center [929, 157] width 16 height 16
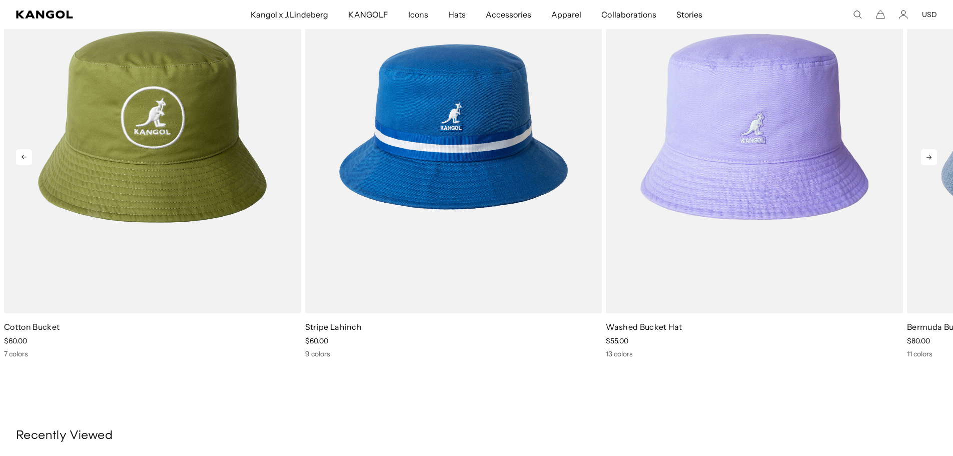
scroll to position [0, 0]
click at [933, 157] on icon at bounding box center [929, 157] width 16 height 16
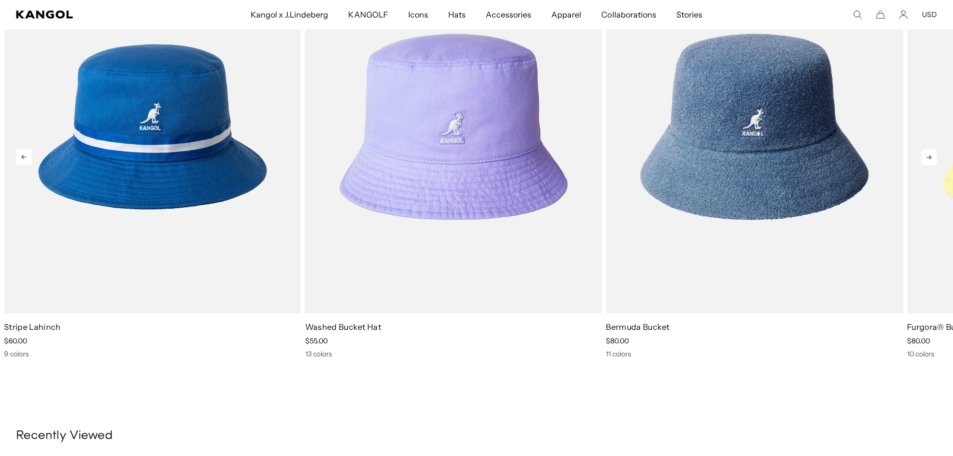
click at [933, 157] on icon at bounding box center [929, 157] width 16 height 16
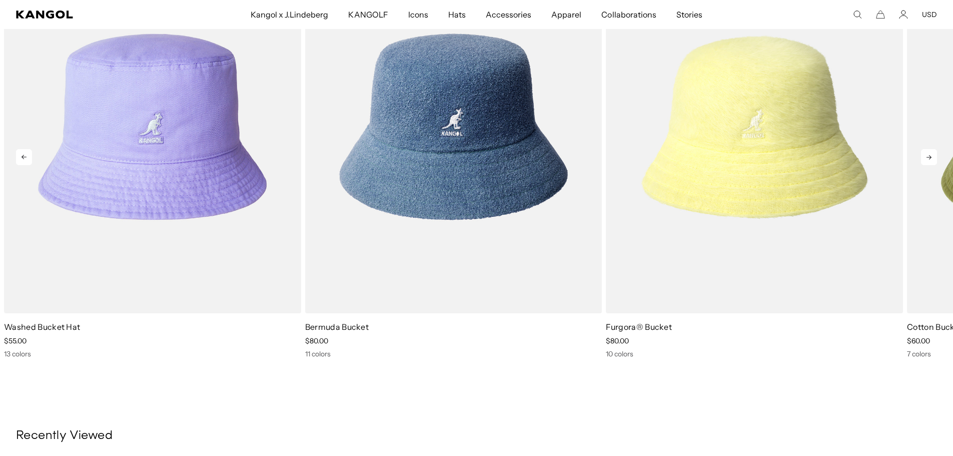
click at [933, 157] on icon at bounding box center [929, 157] width 16 height 16
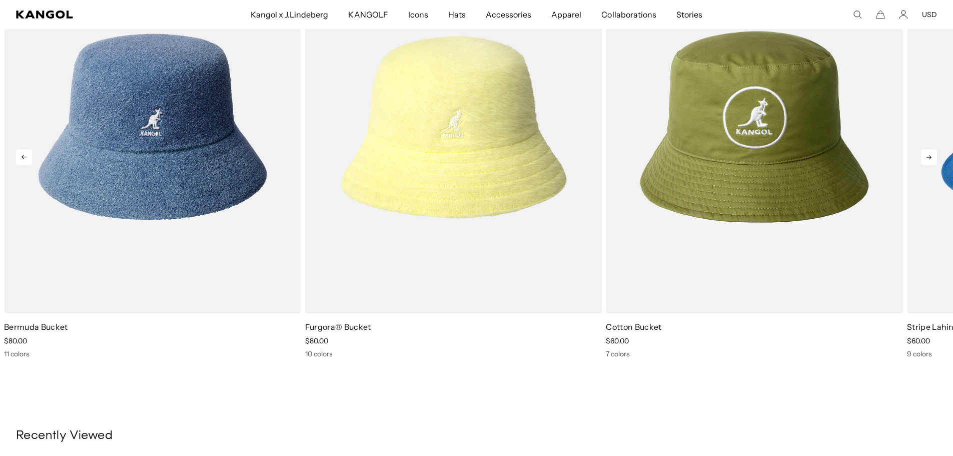
click at [933, 157] on icon at bounding box center [929, 157] width 16 height 16
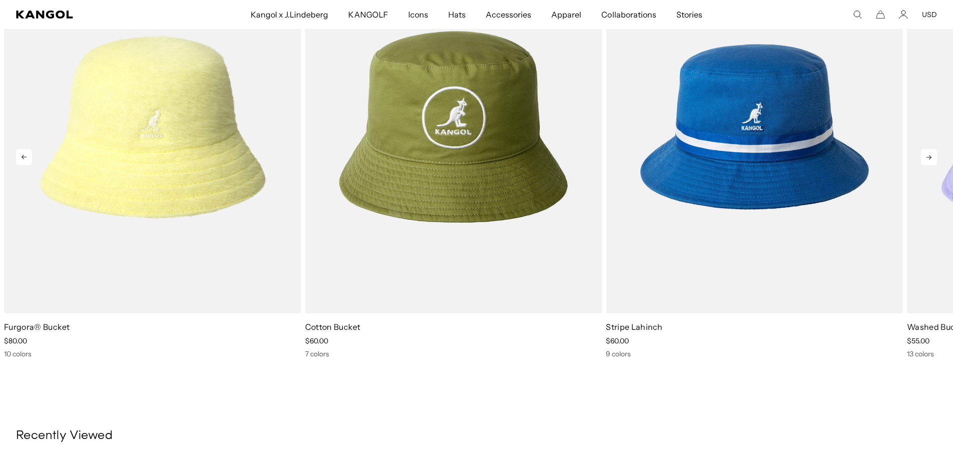
scroll to position [0, 206]
click at [933, 157] on icon at bounding box center [929, 157] width 16 height 16
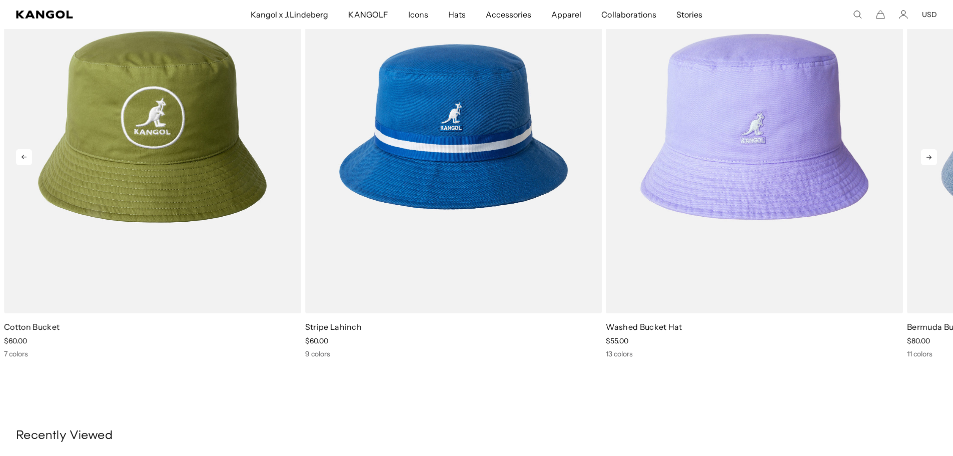
click at [933, 157] on icon at bounding box center [929, 157] width 16 height 16
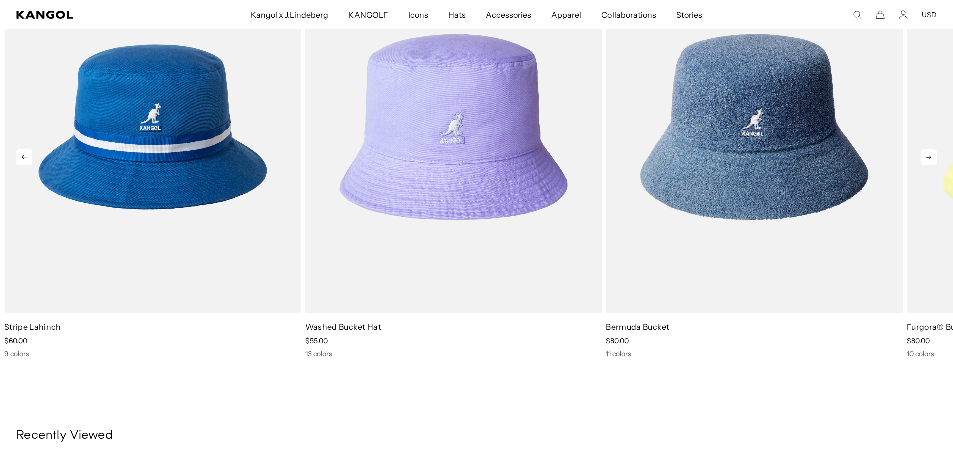
click at [933, 157] on icon at bounding box center [929, 157] width 16 height 16
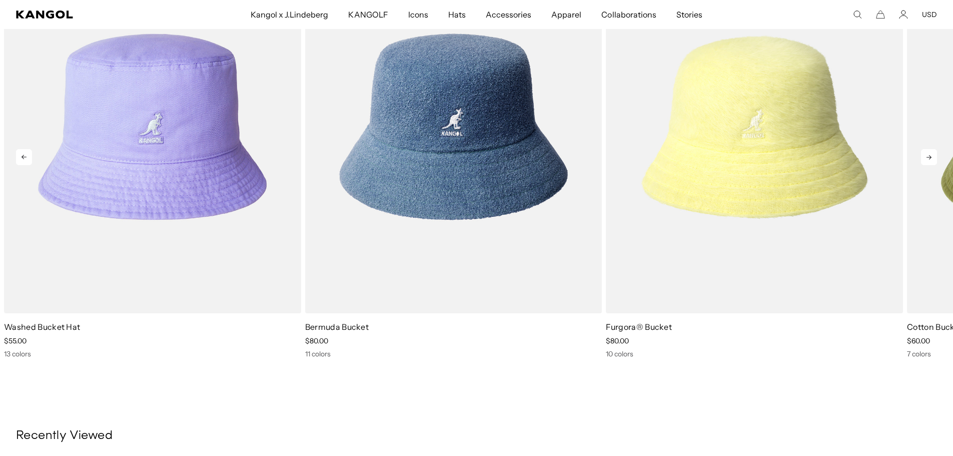
click at [933, 157] on icon at bounding box center [929, 157] width 16 height 16
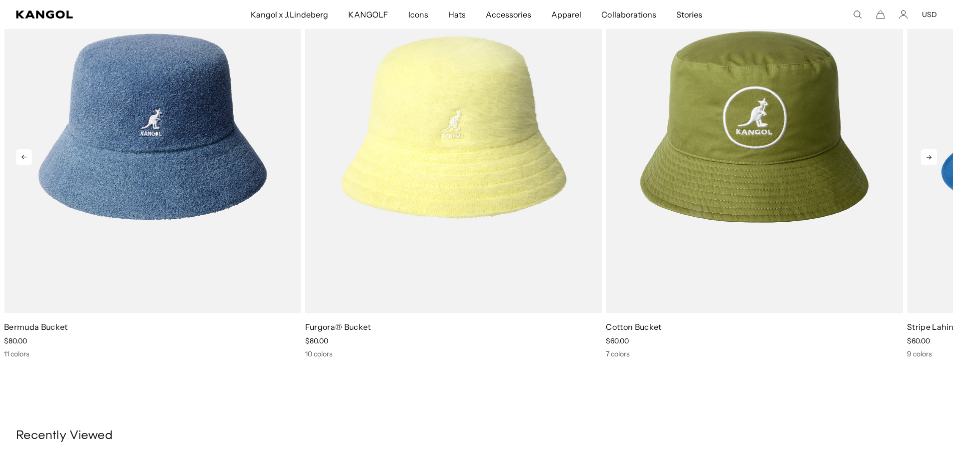
scroll to position [0, 0]
click at [933, 157] on icon at bounding box center [929, 157] width 16 height 16
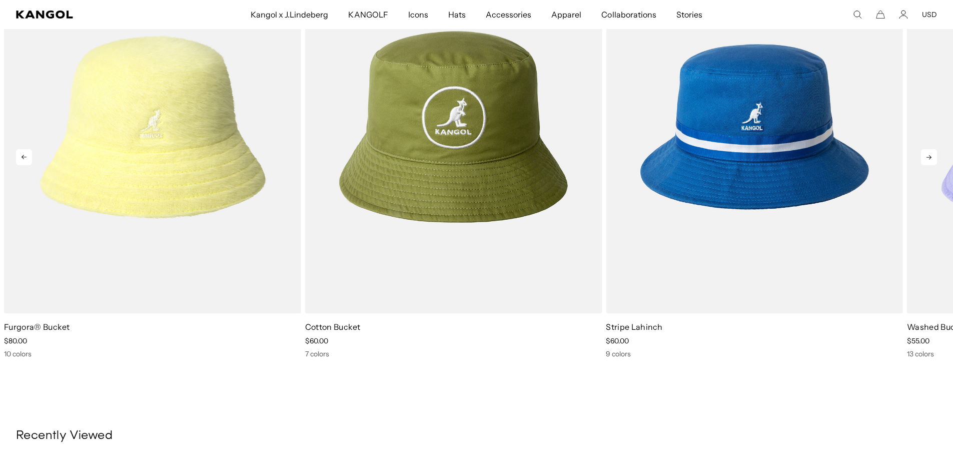
click at [933, 157] on icon at bounding box center [929, 157] width 16 height 16
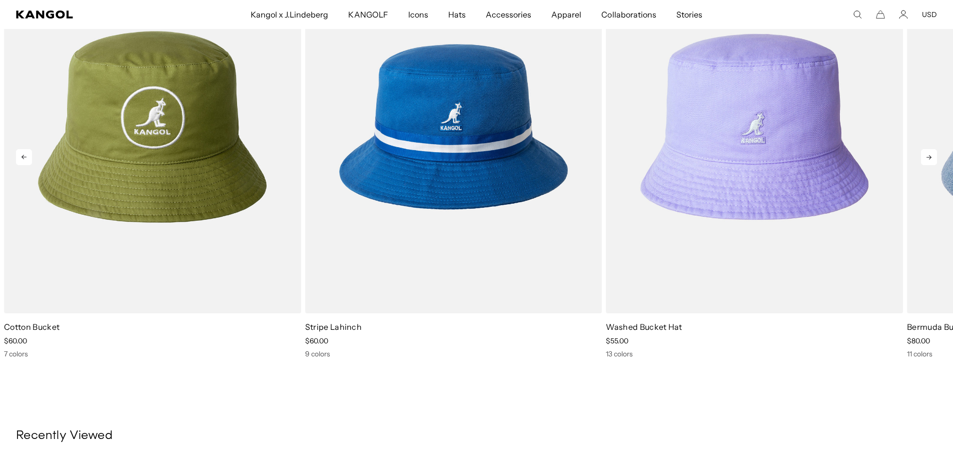
click at [933, 157] on icon at bounding box center [929, 157] width 16 height 16
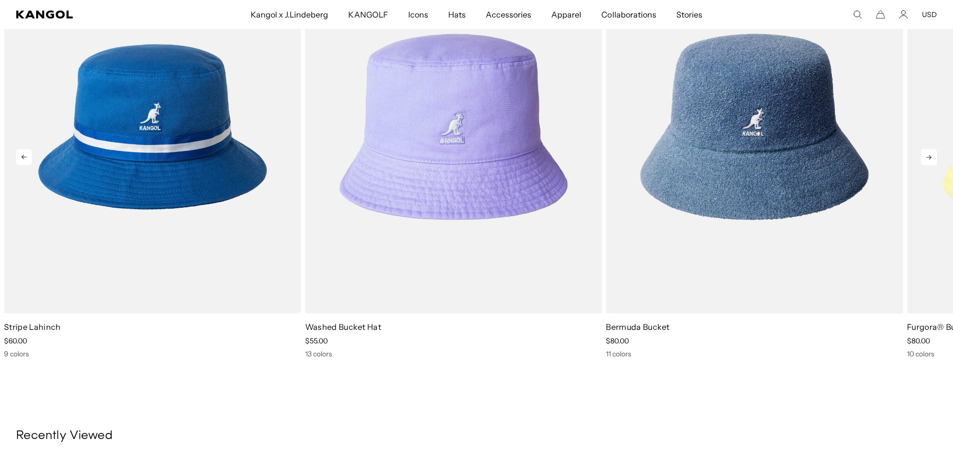
click at [933, 157] on icon at bounding box center [929, 157] width 16 height 16
